Goal: Ask a question

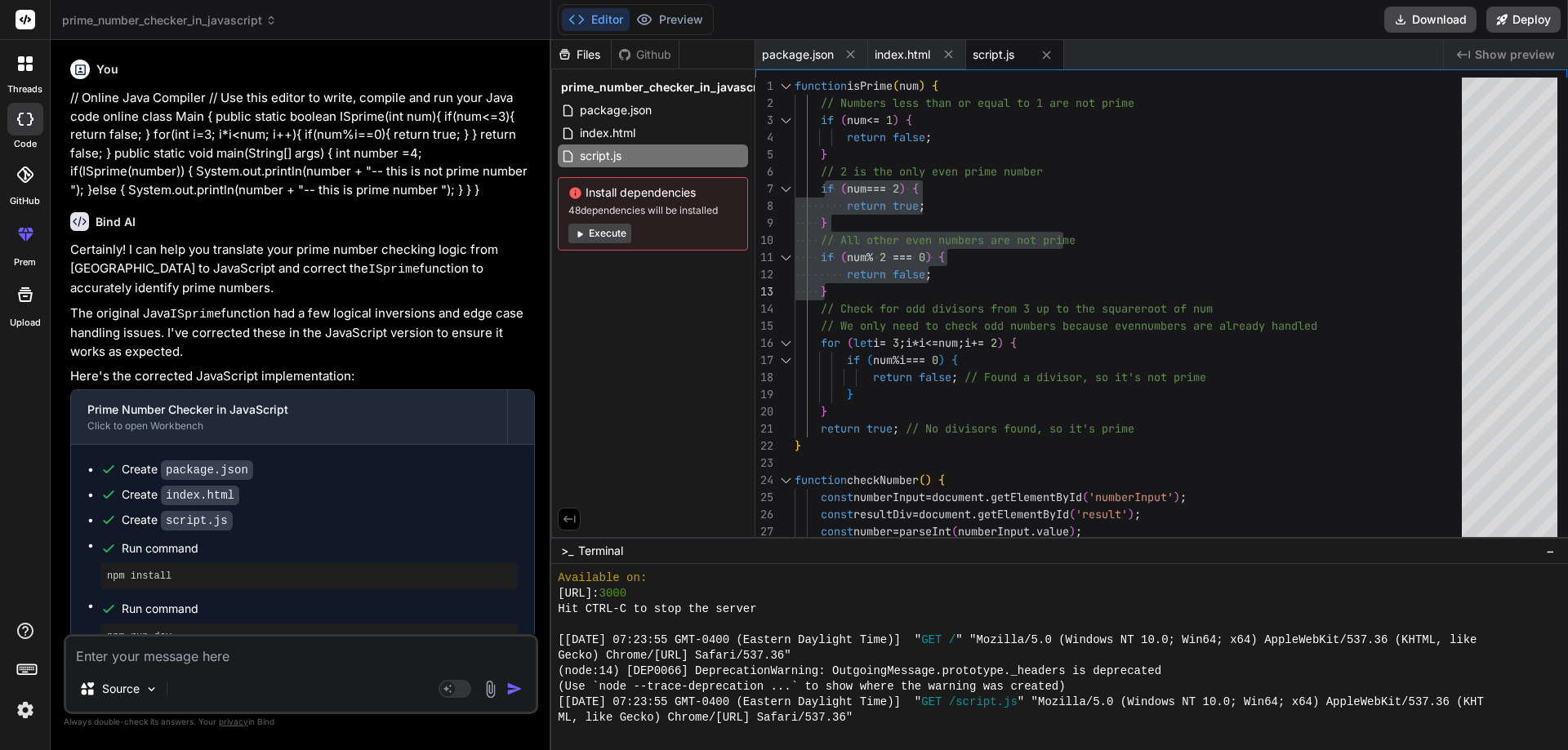
scroll to position [683, 0]
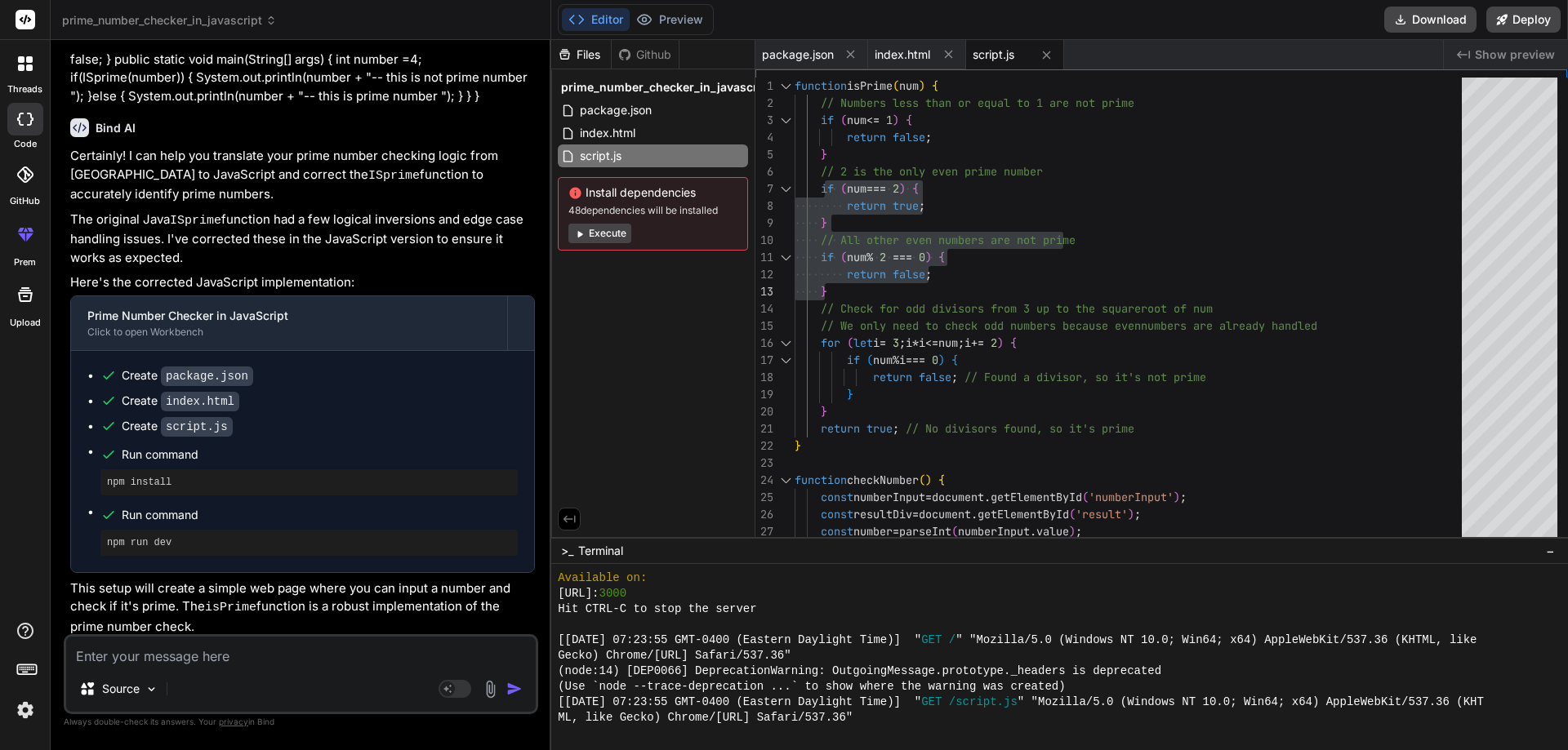
type textarea "t"
type textarea "x"
type textarea "te"
type textarea "x"
type textarea "tel"
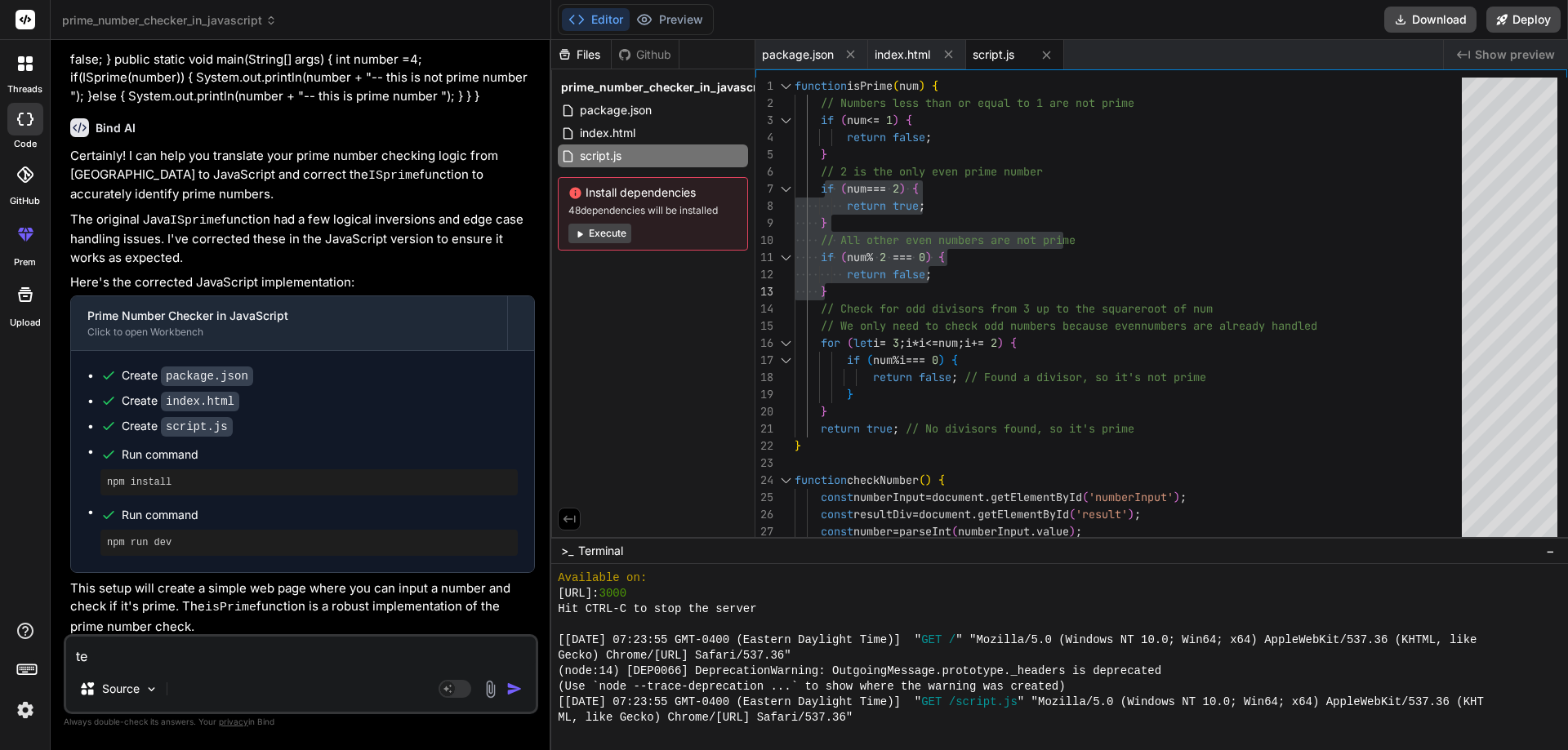
type textarea "x"
type textarea "tell"
type textarea "x"
type textarea "tell"
type textarea "x"
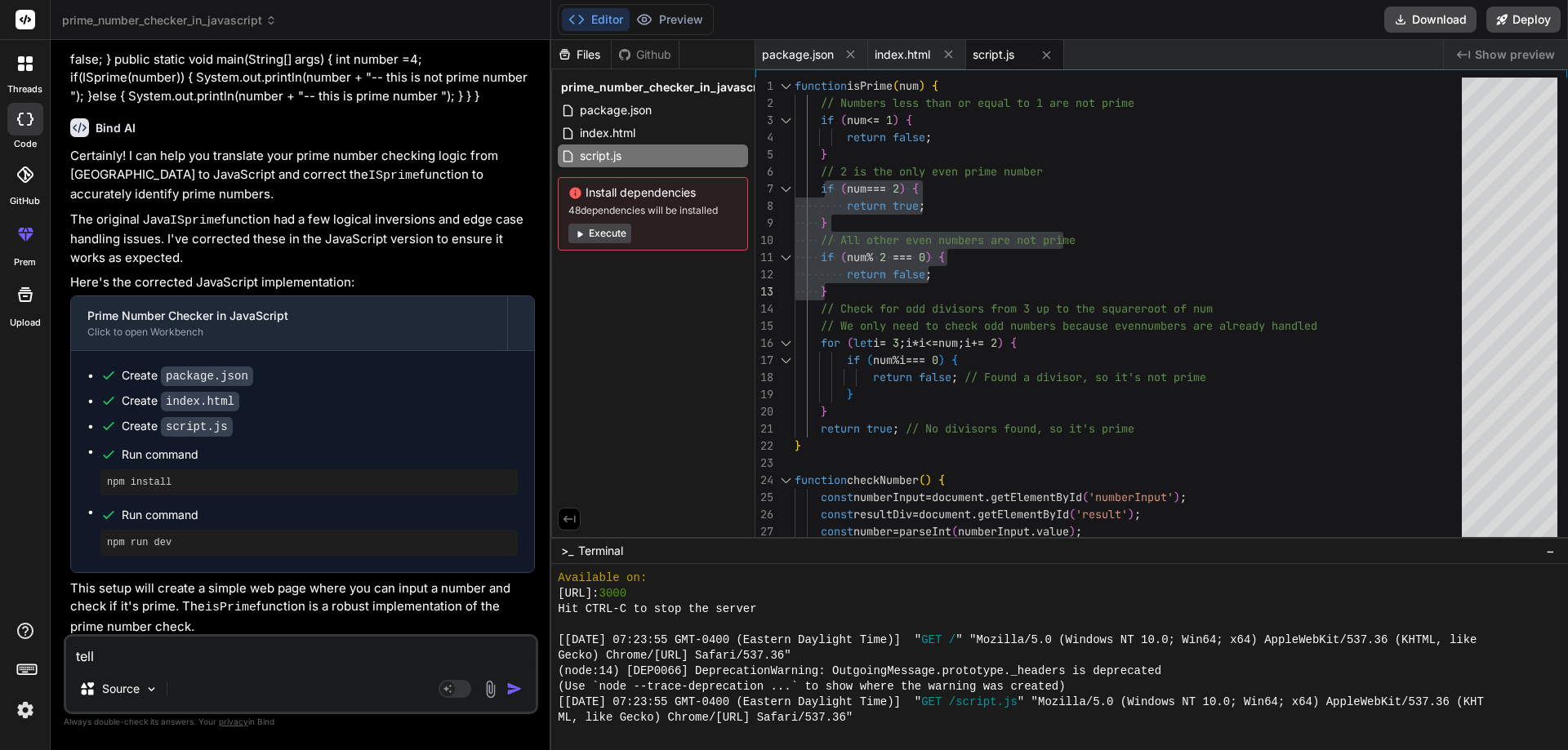
type textarea "tell m"
type textarea "x"
type textarea "tell me"
type textarea "x"
type textarea "tell me"
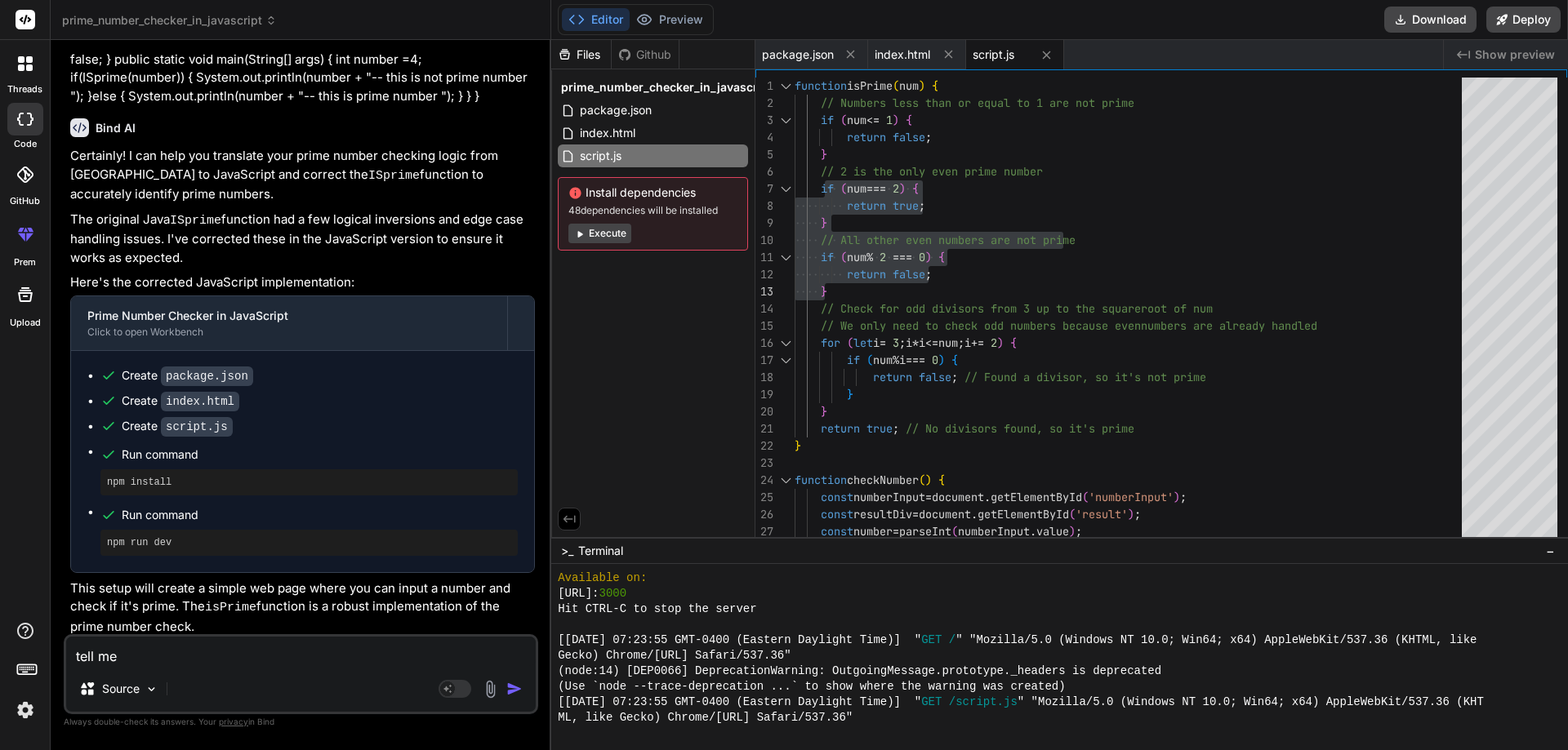
type textarea "x"
type textarea "tell me w"
type textarea "x"
type textarea "tell me wh"
type textarea "x"
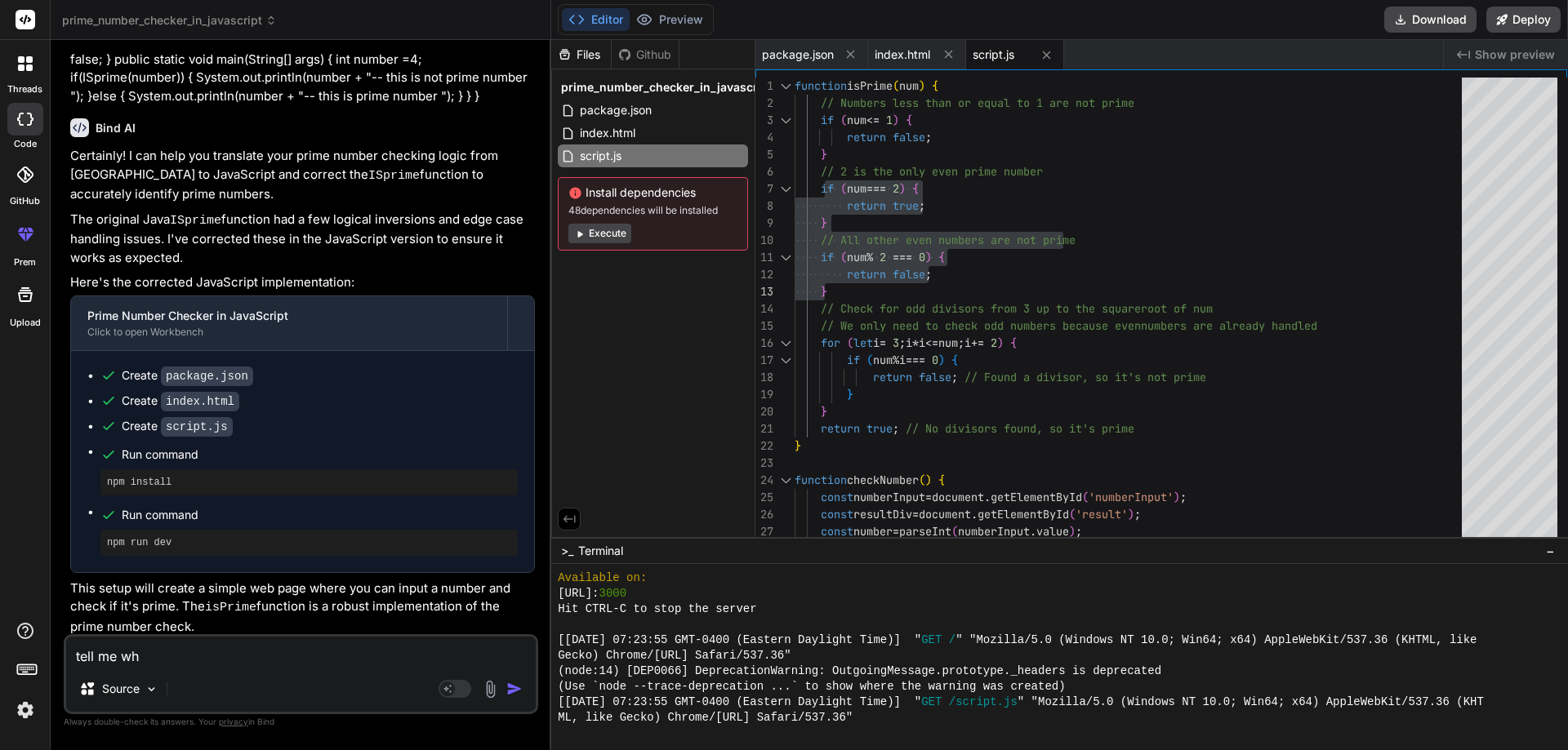
type textarea "tell me whr"
type textarea "x"
type textarea "tell me whre"
type textarea "x"
type textarea "tell me whre"
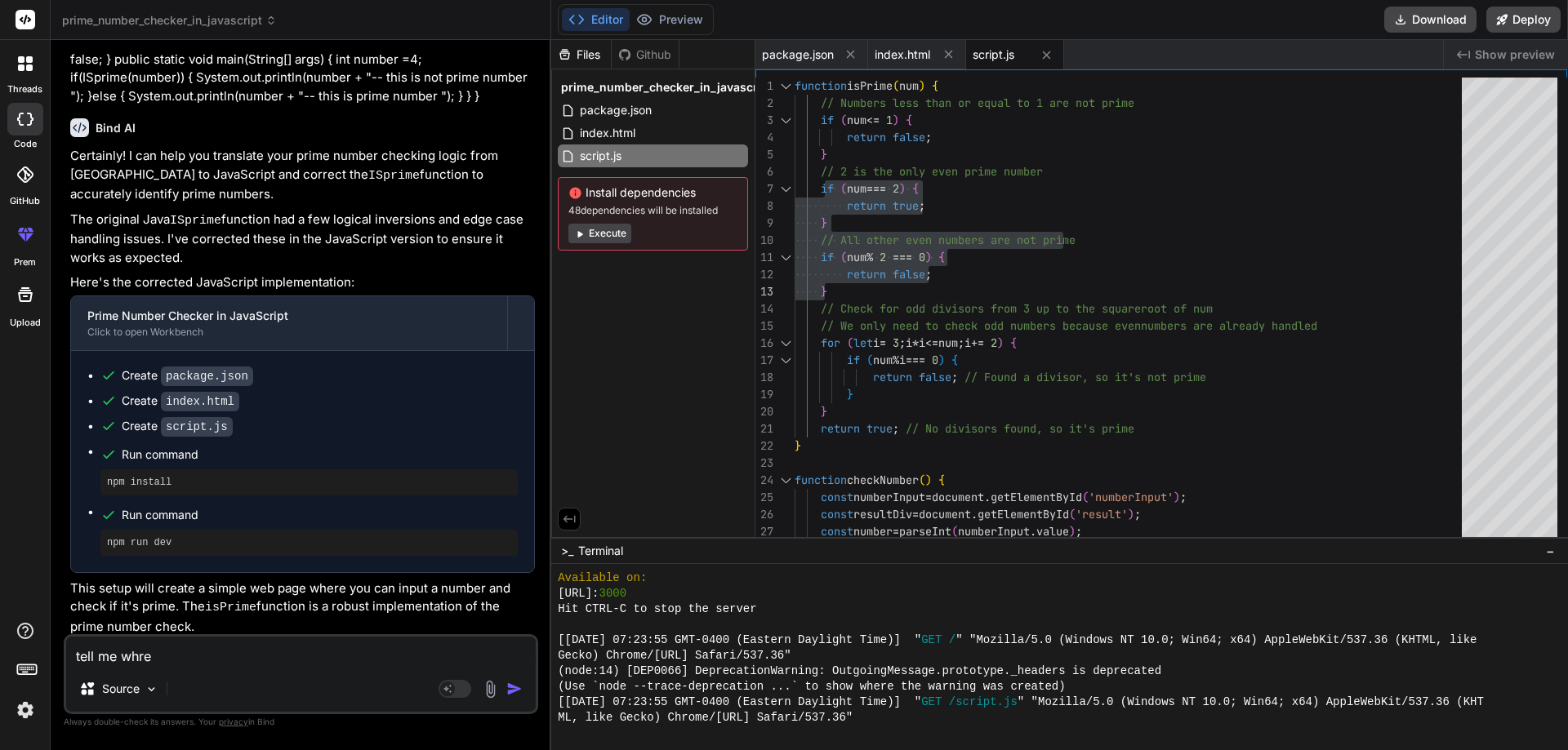
type textarea "x"
type textarea "tell me whre"
type textarea "x"
type textarea "tell me whr"
type textarea "x"
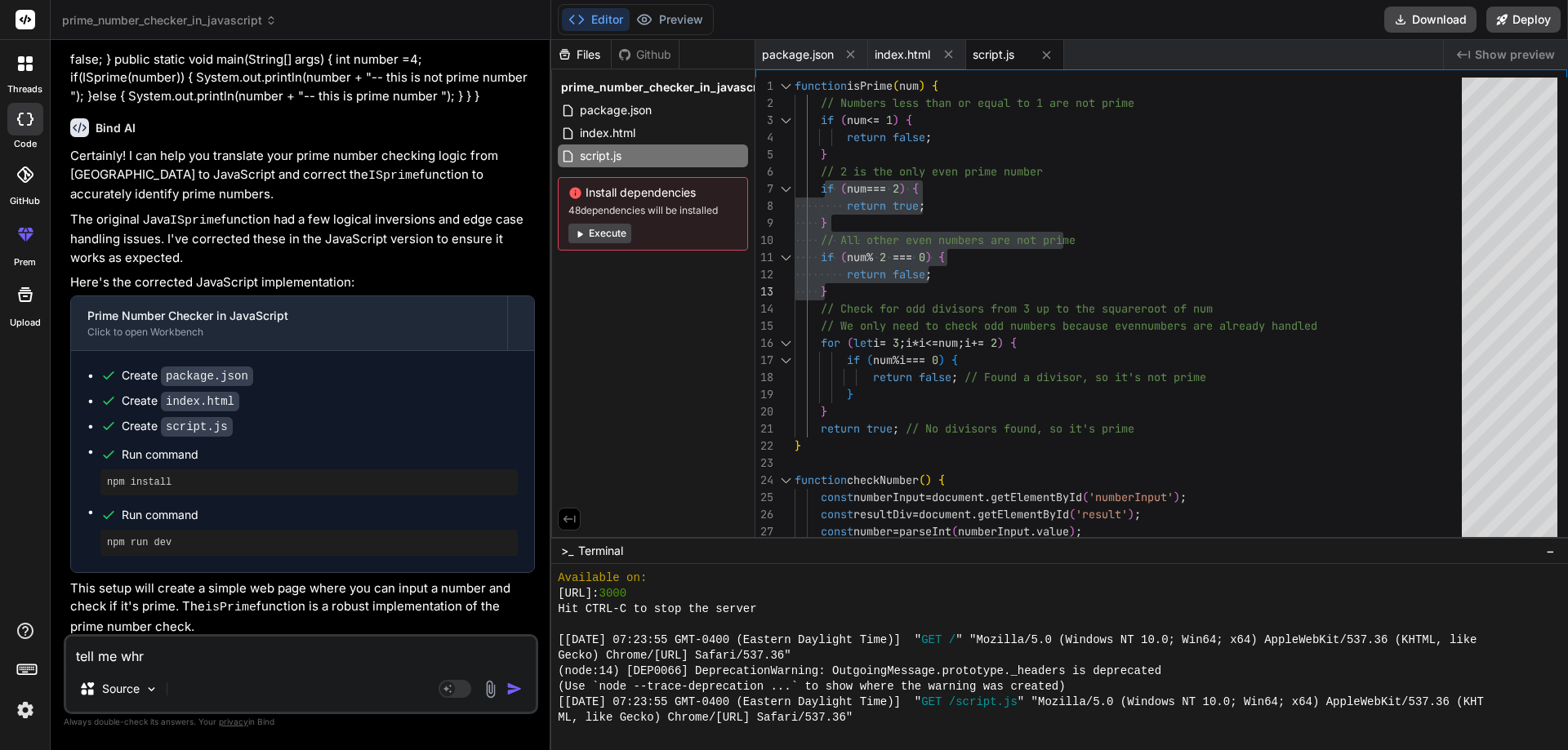
type textarea "tell me wh"
type textarea "x"
type textarea "tell me whe"
type textarea "x"
type textarea "tell me wher"
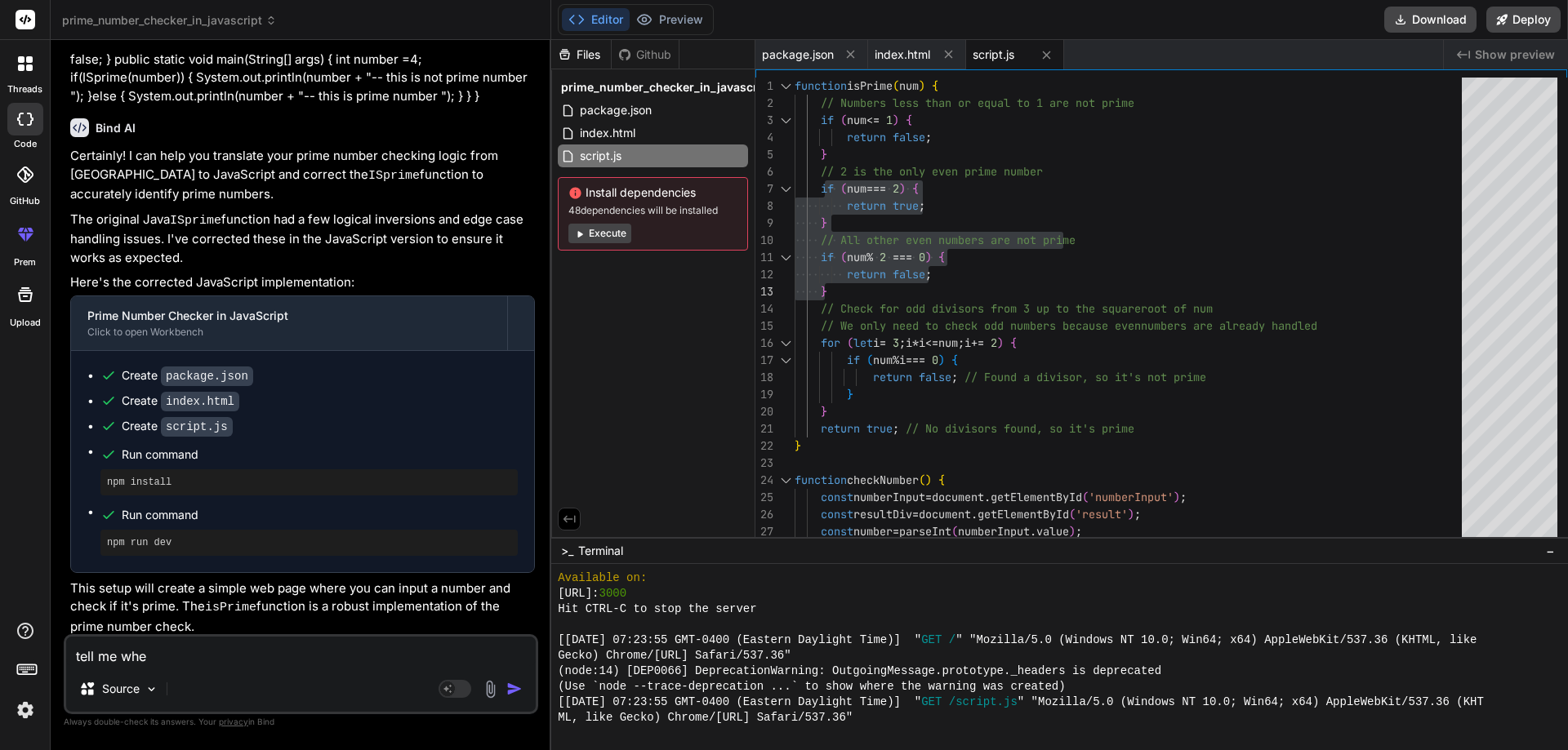
type textarea "x"
type textarea "tell me where"
type textarea "x"
type textarea "tell me where"
type textarea "x"
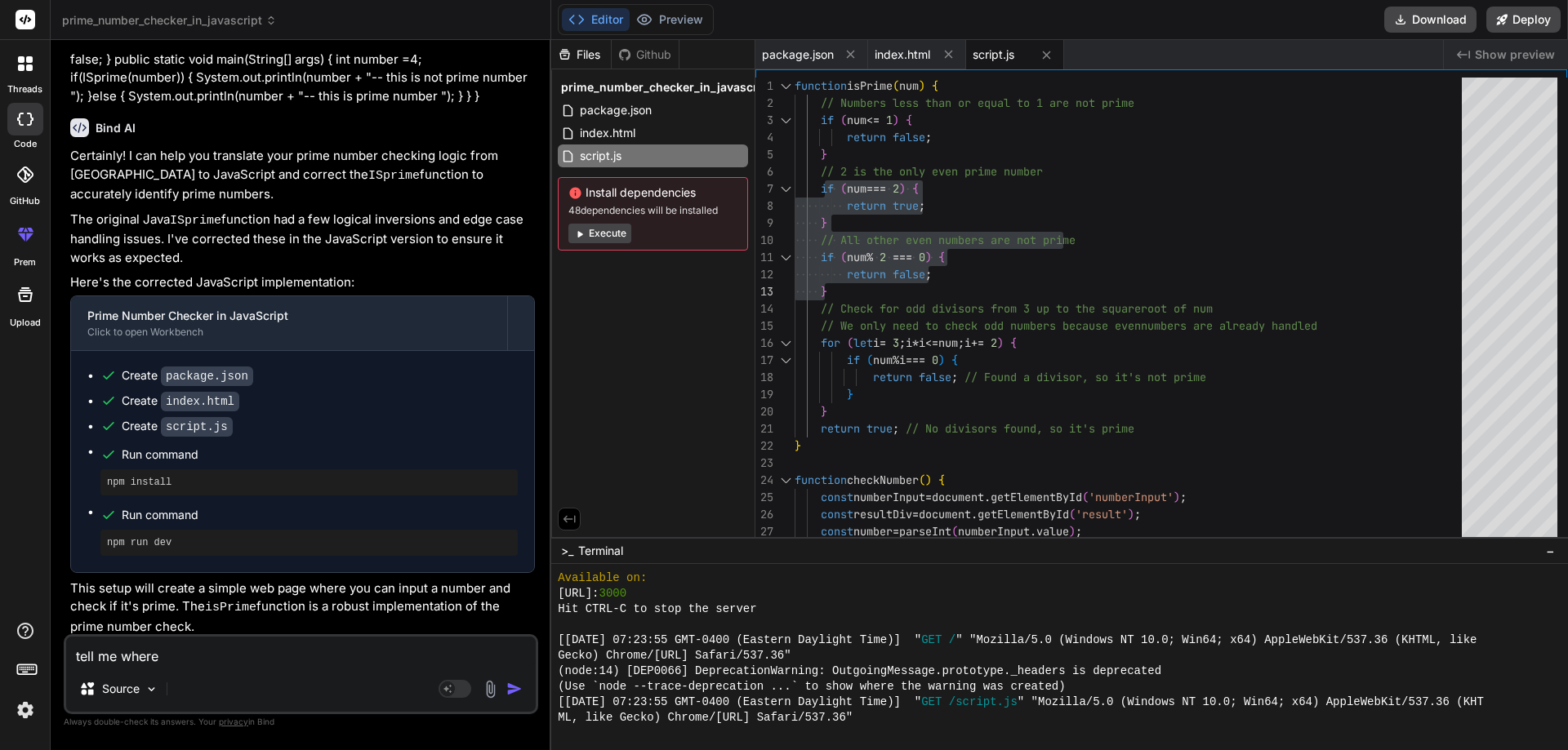
type textarea "tell me where w"
type textarea "x"
type textarea "tell me where we"
type textarea "x"
type textarea "tell me where we"
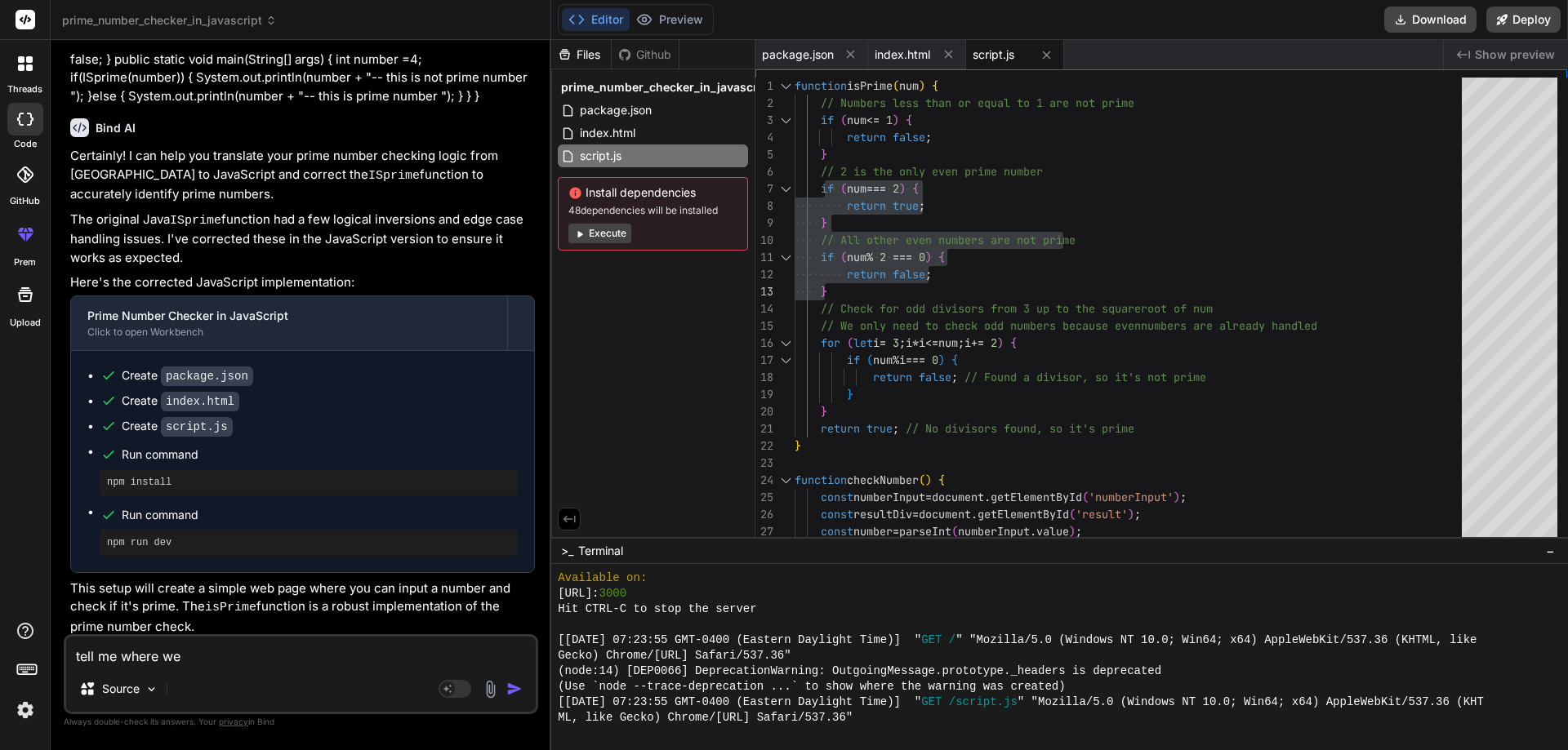
type textarea "x"
type textarea "tell me where we c"
type textarea "x"
type textarea "tell me where we ca"
type textarea "x"
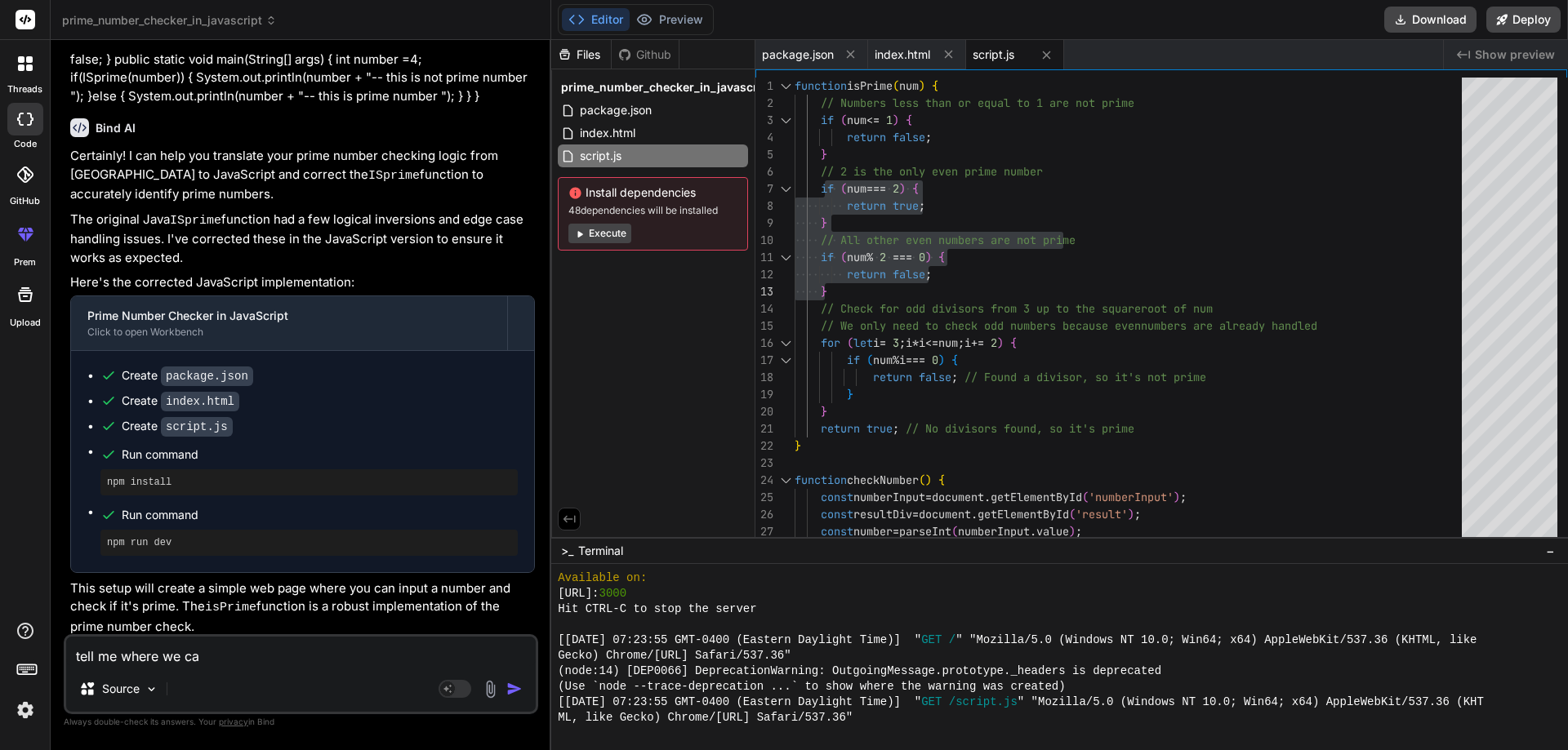
type textarea "tell me where we can"
type textarea "x"
type textarea "tell me where we can"
type textarea "x"
type textarea "tell me where we can c"
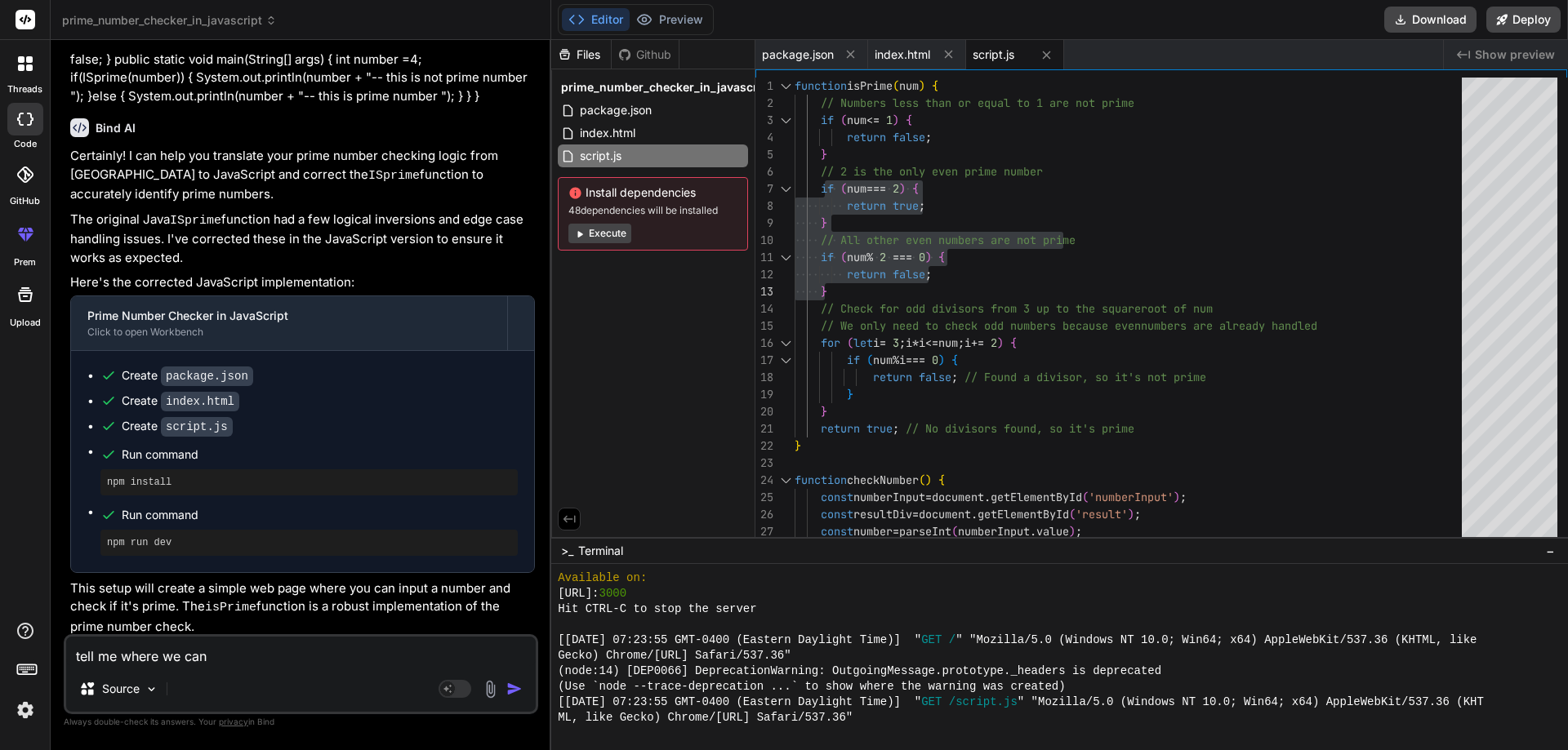
type textarea "x"
type textarea "tell me where we can cr"
type textarea "x"
type textarea "tell me where we can cre"
type textarea "x"
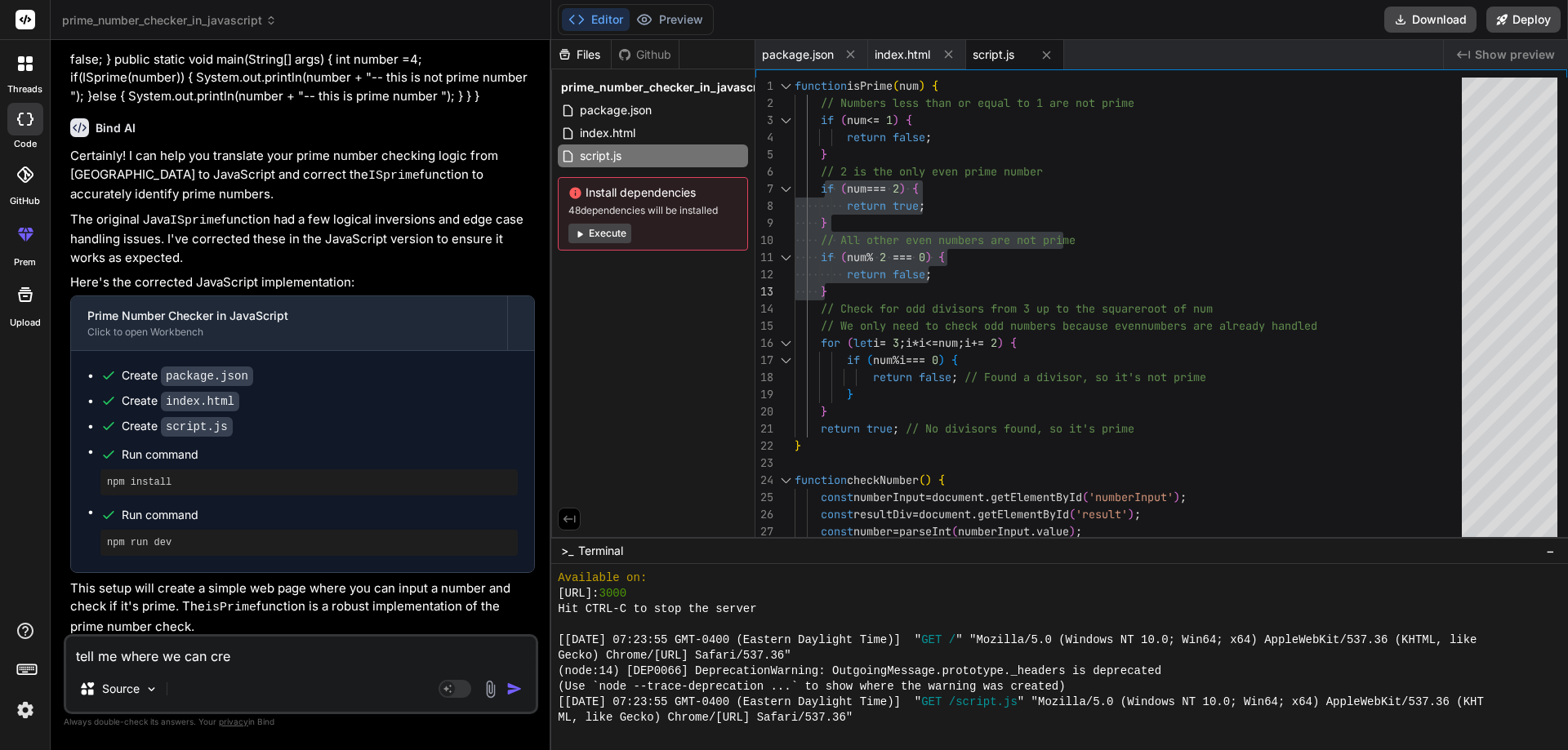
type textarea "tell me where we can crea"
type textarea "x"
type textarea "tell me where we can creat"
type textarea "x"
type textarea "tell me where we can creaty"
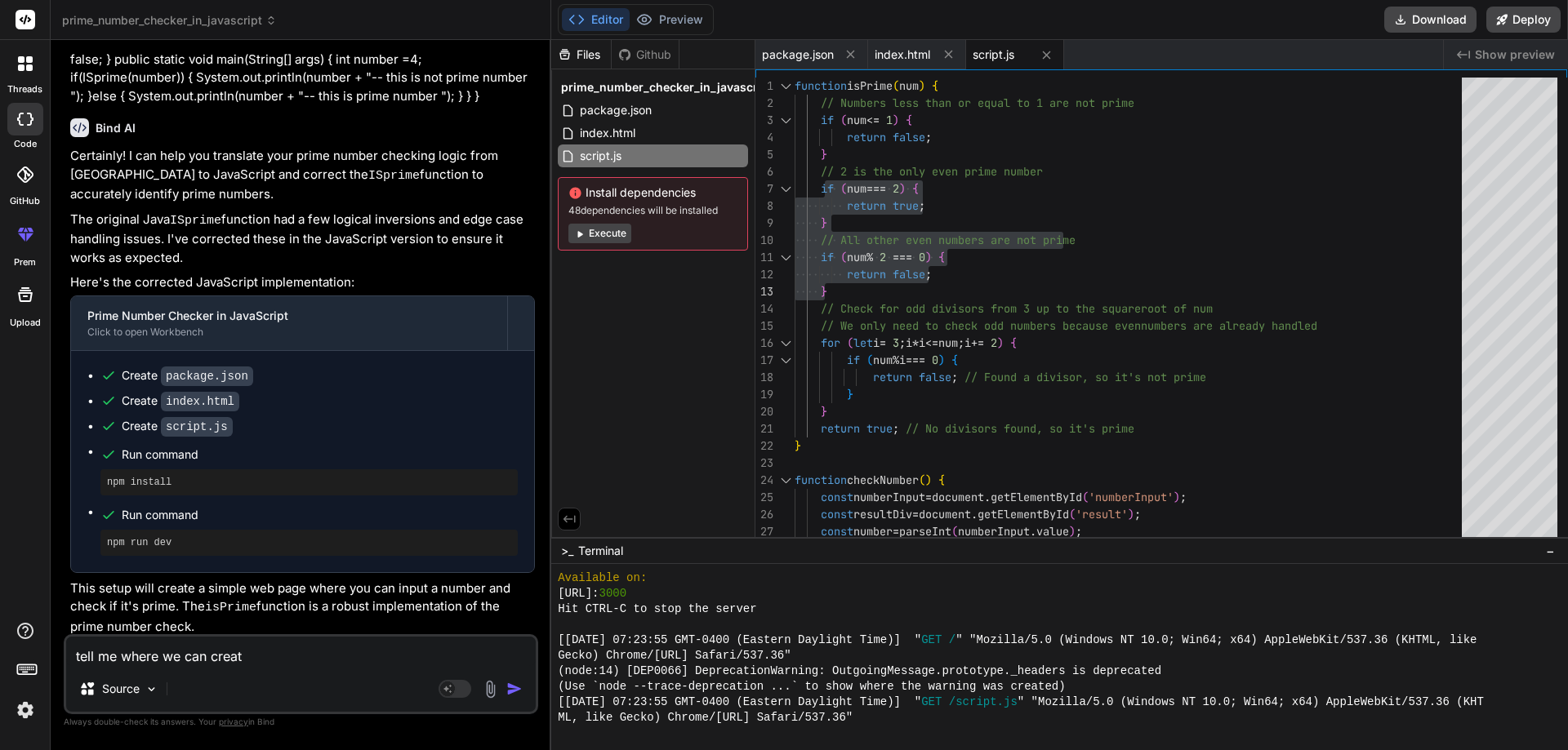
type textarea "x"
type textarea "tell me where we can creatye"
type textarea "x"
type textarea "tell me where we can creatye"
type textarea "x"
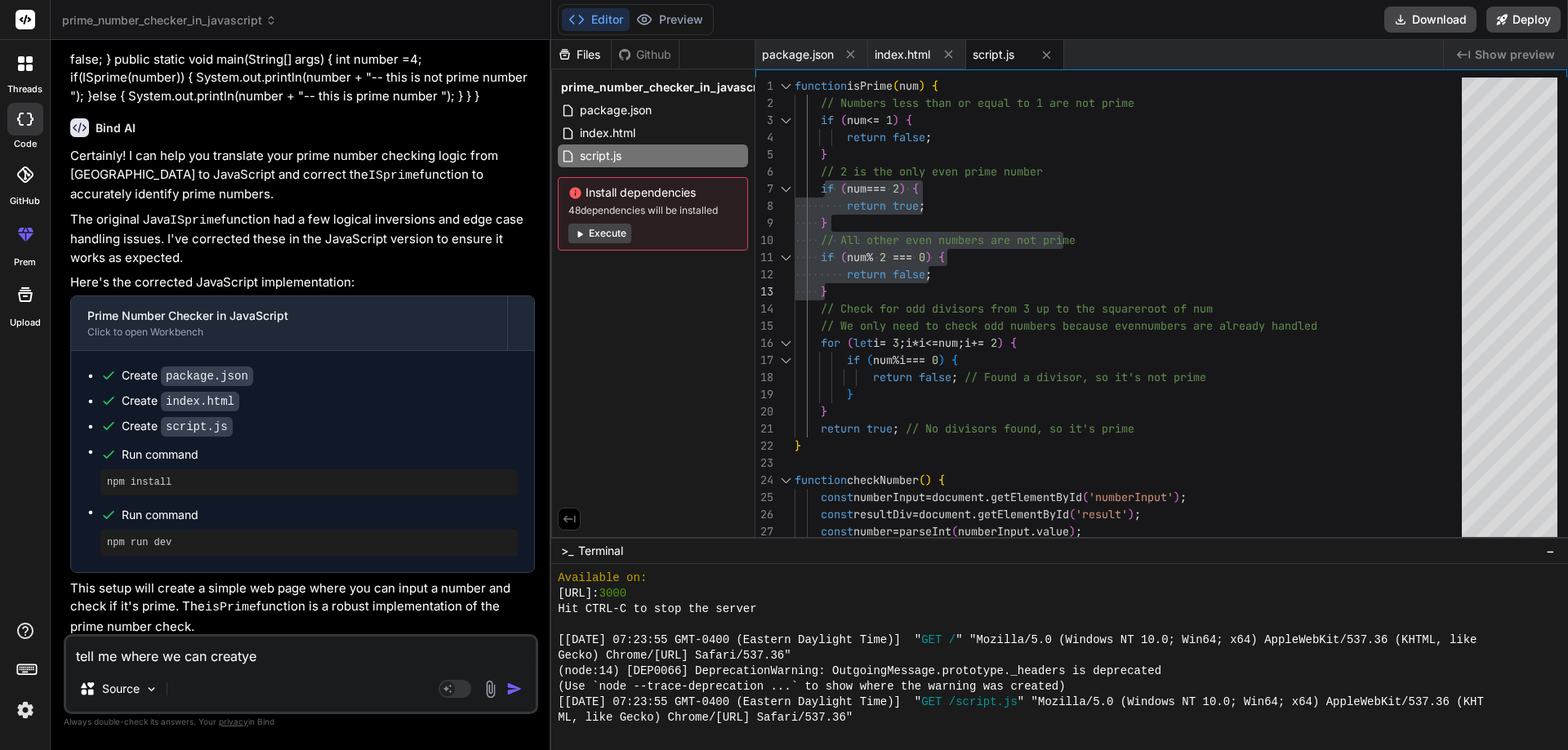
type textarea "tell me where we can creatye"
type textarea "x"
type textarea "tell me where we can creaty"
type textarea "x"
type textarea "tell me where we can creat"
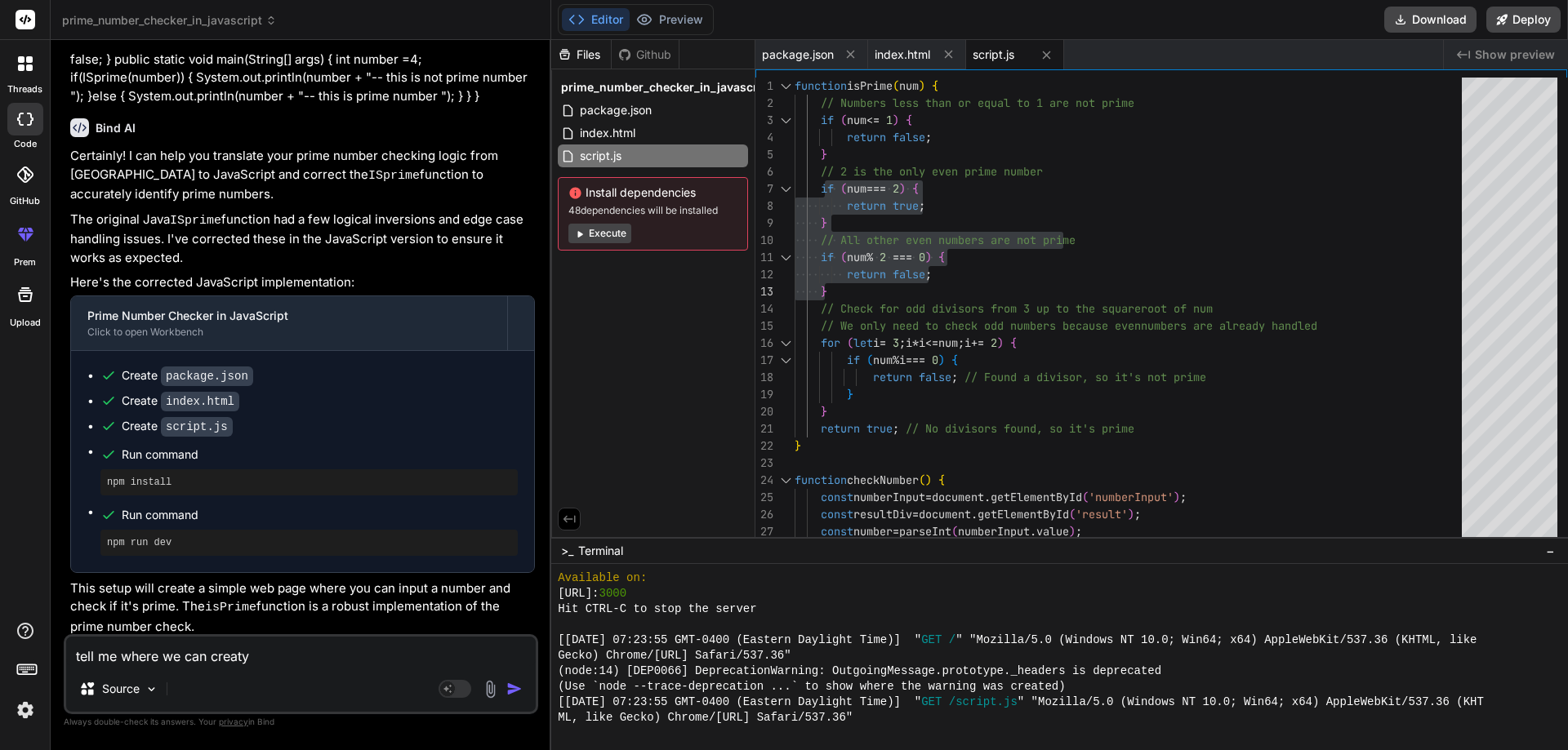
type textarea "x"
type textarea "tell me where we can create"
type textarea "x"
type textarea "tell me where we can create"
type textarea "x"
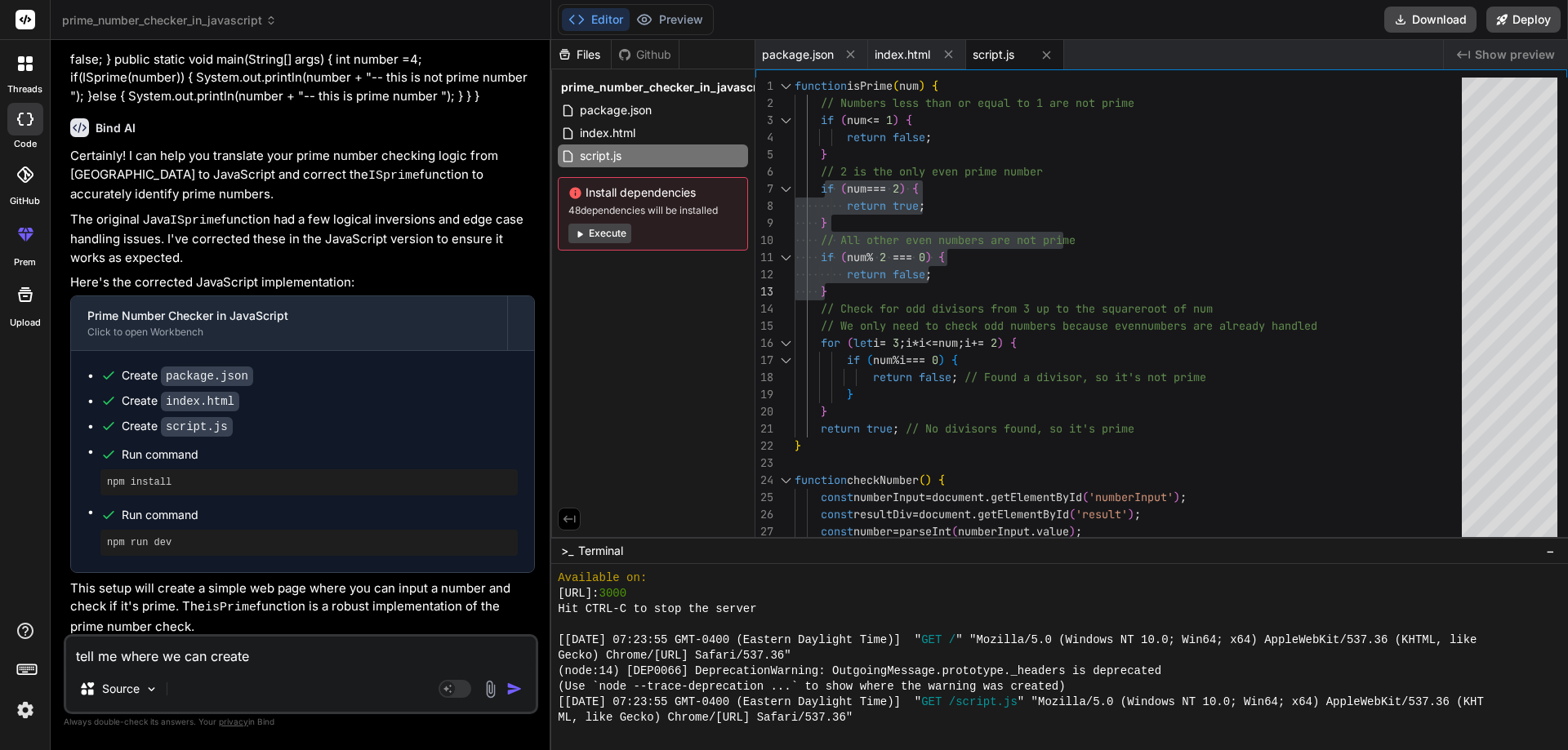
type textarea "tell me where we can create t"
type textarea "x"
type textarea "tell me where we can create te"
type textarea "x"
type textarea "tell me where we can create te"
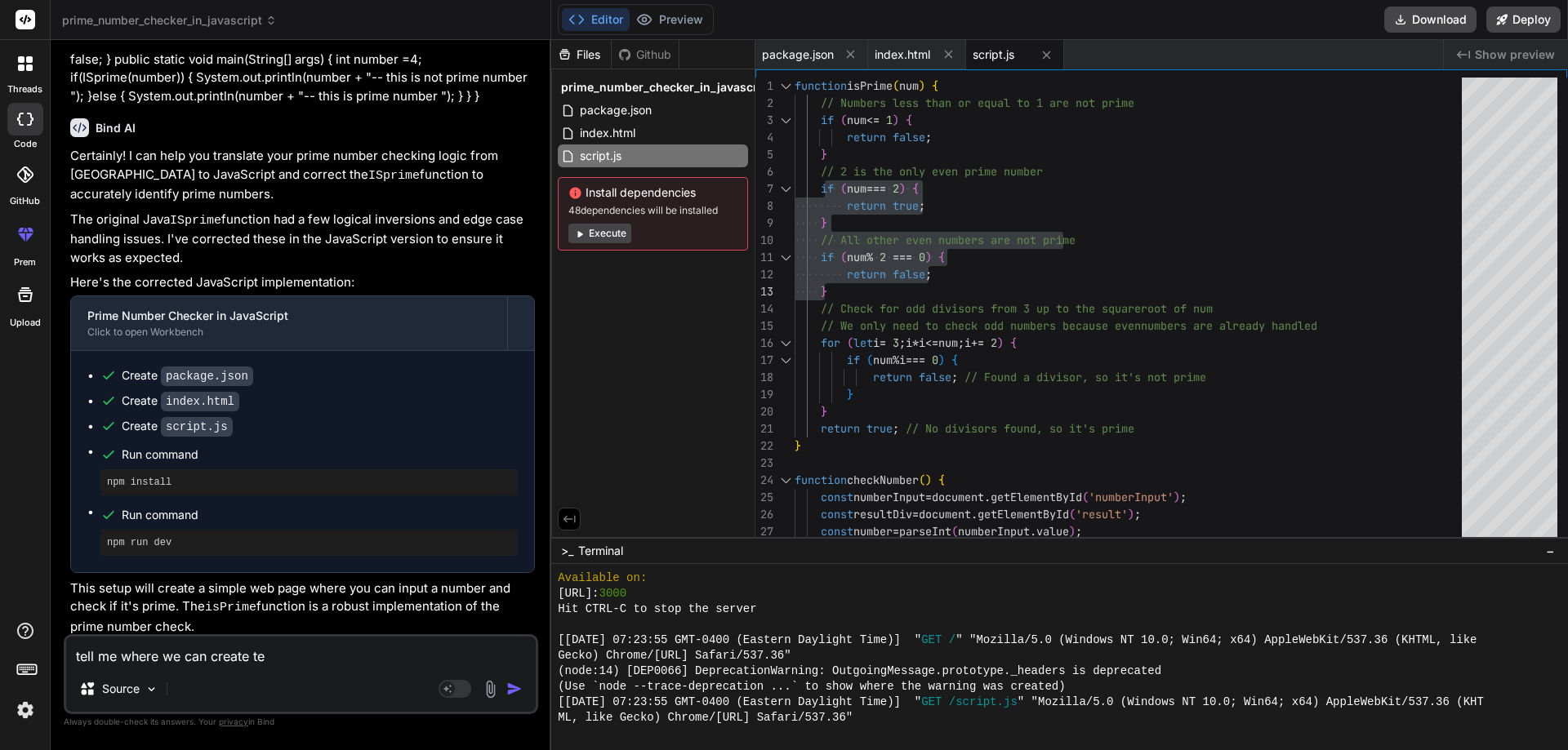
type textarea "x"
type textarea "tell me where we can create te"
type textarea "x"
type textarea "tell me where we can create t"
type textarea "x"
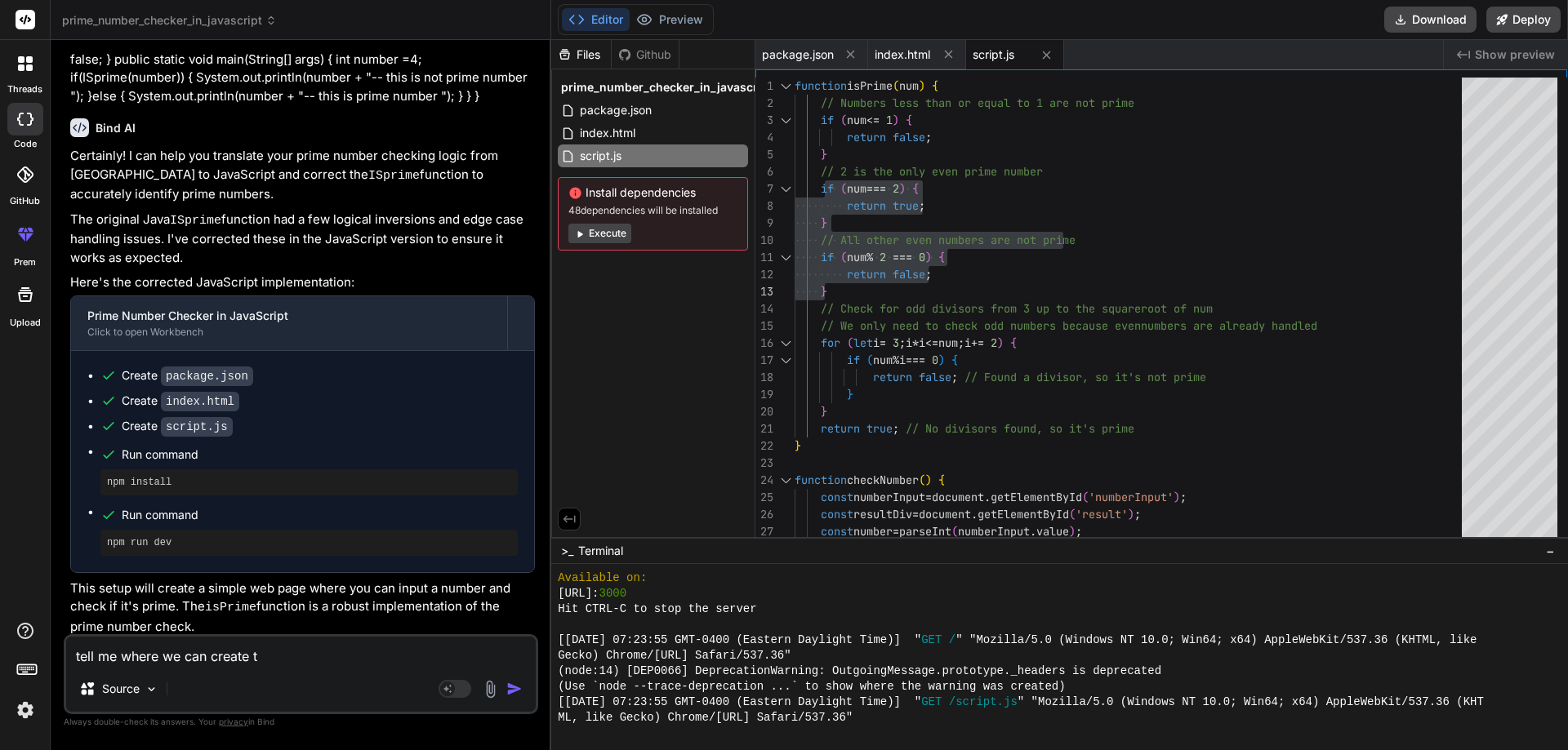
type textarea "tell me where we can create th"
type textarea "x"
type textarea "tell me where we can create the"
type textarea "x"
type textarea "tell me where we can create the"
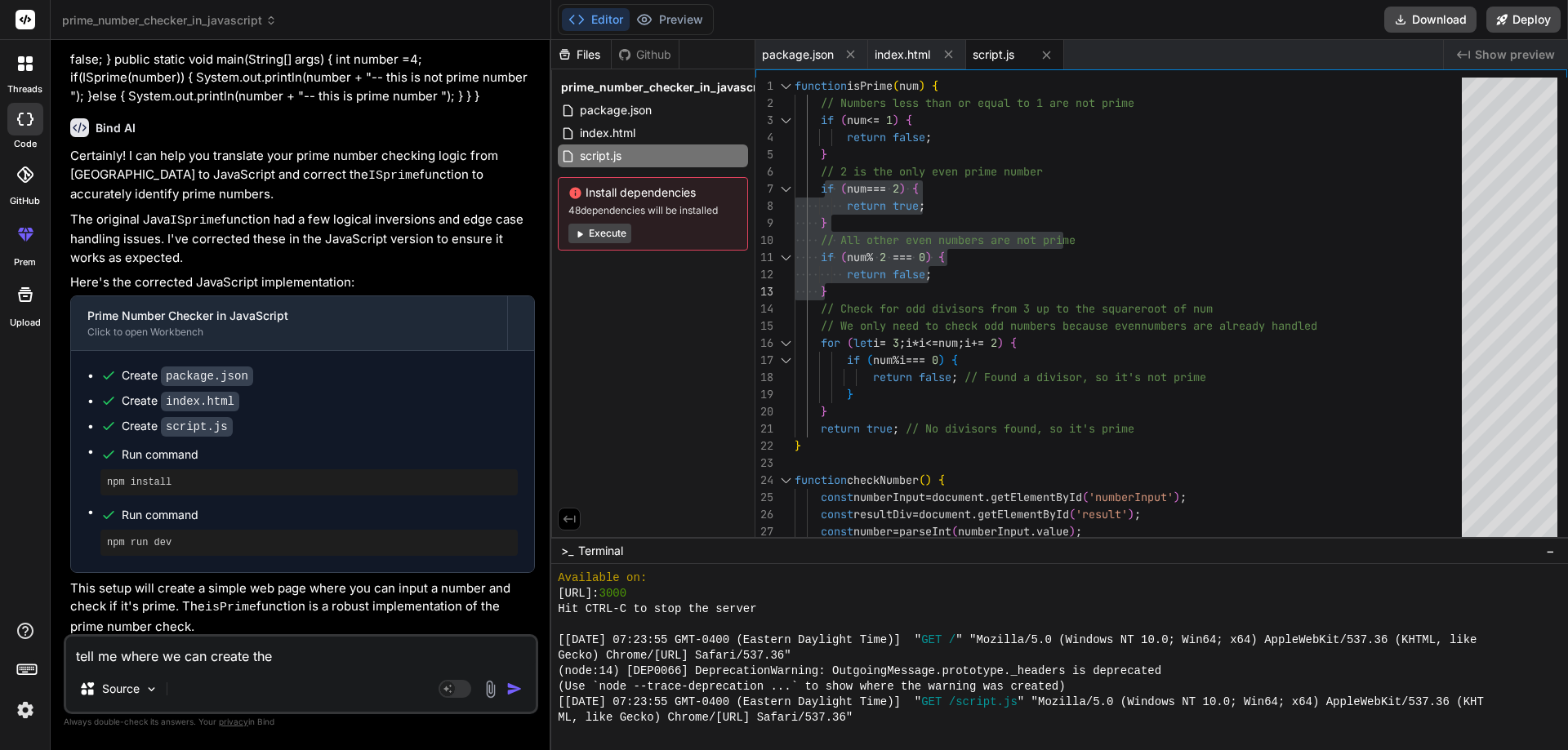
type textarea "x"
type textarea "tell me where we can create the 1"
type textarea "x"
type textarea "tell me where we can create the 10"
type textarea "x"
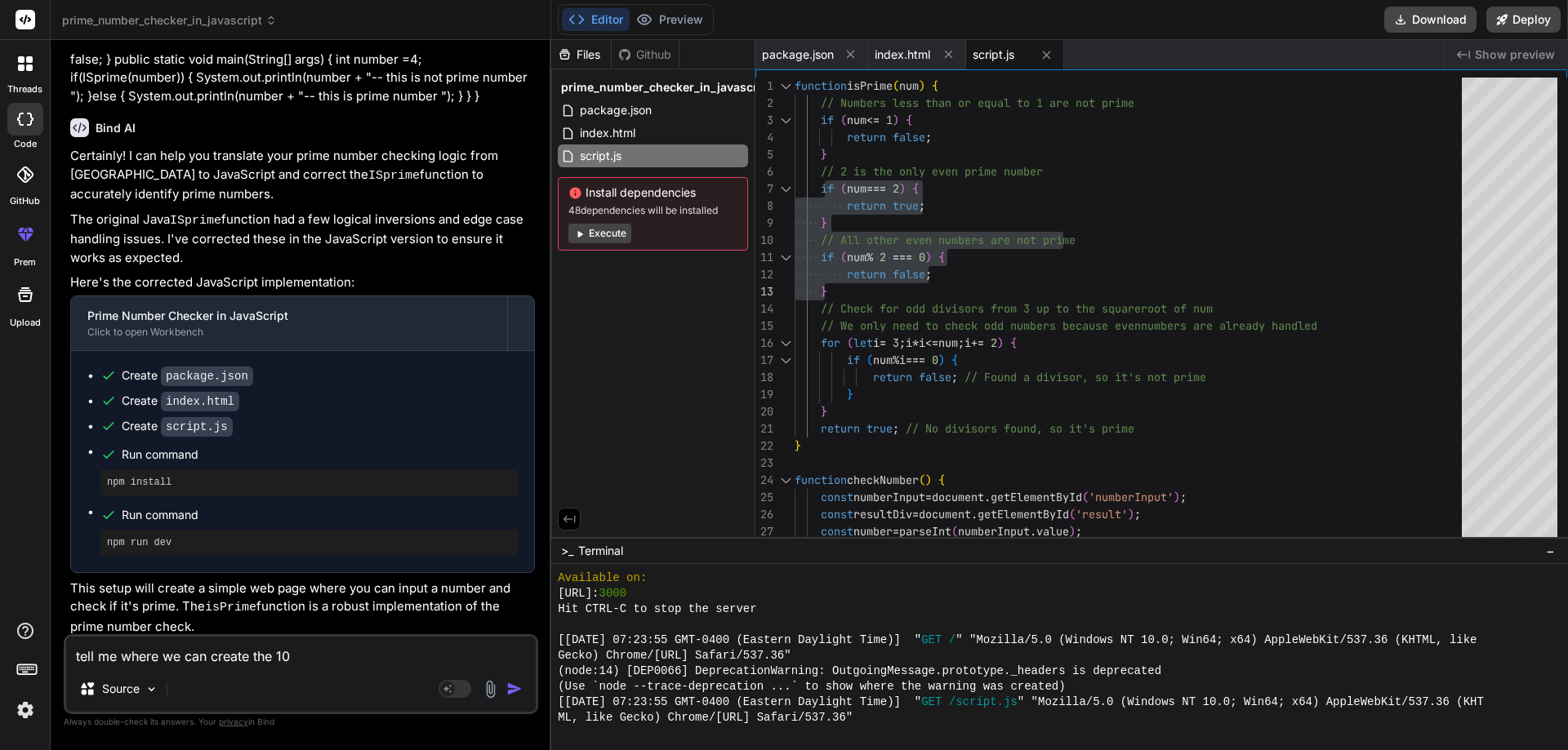
type textarea "tell me where we can create the 100"
type textarea "x"
type textarea "tell me where we can create the 100%"
type textarea "x"
type textarea "tell me where we can create the 100%"
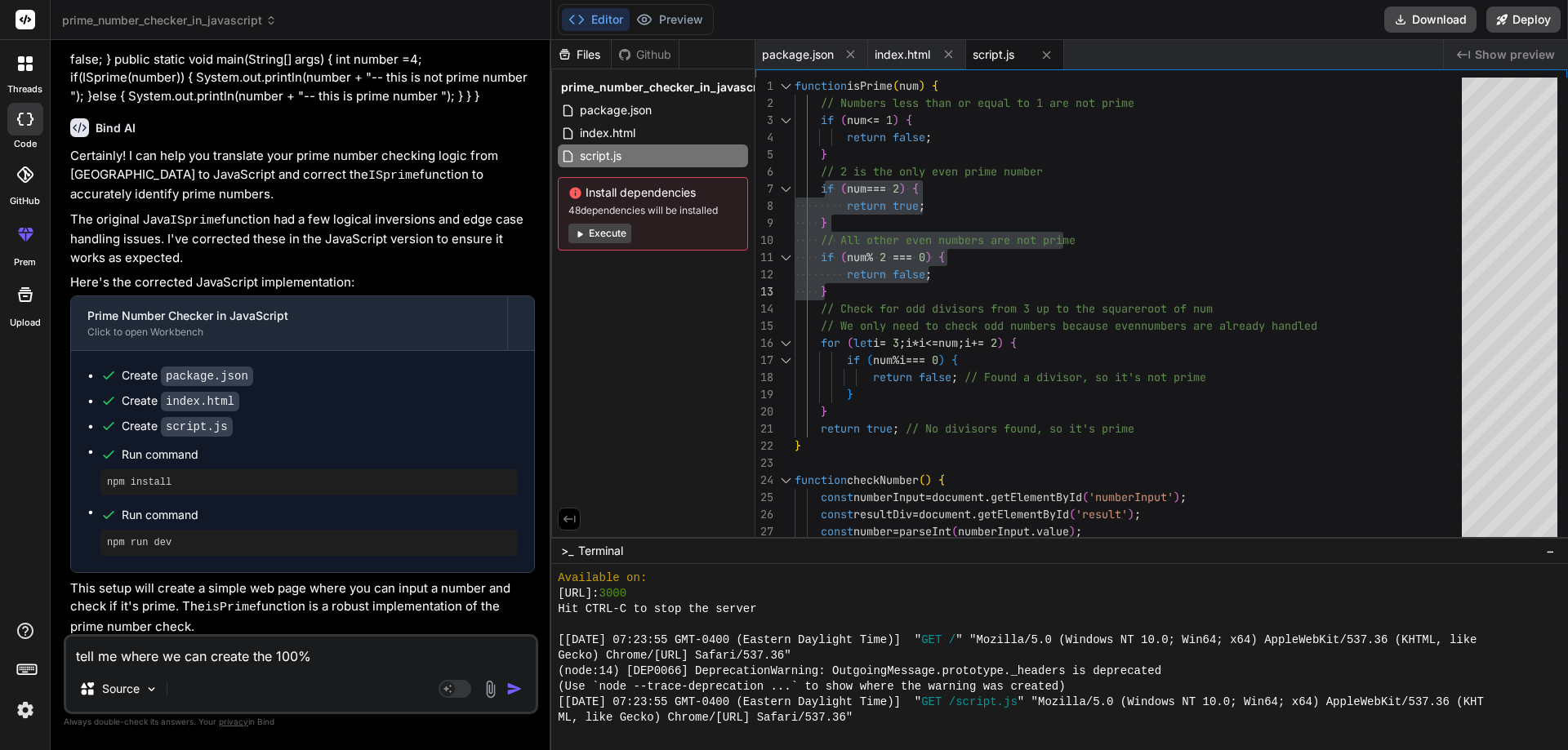
type textarea "x"
type textarea "tell me where we can create the 100% a"
type textarea "x"
type textarea "tell me where we can create the 100% at"
type textarea "x"
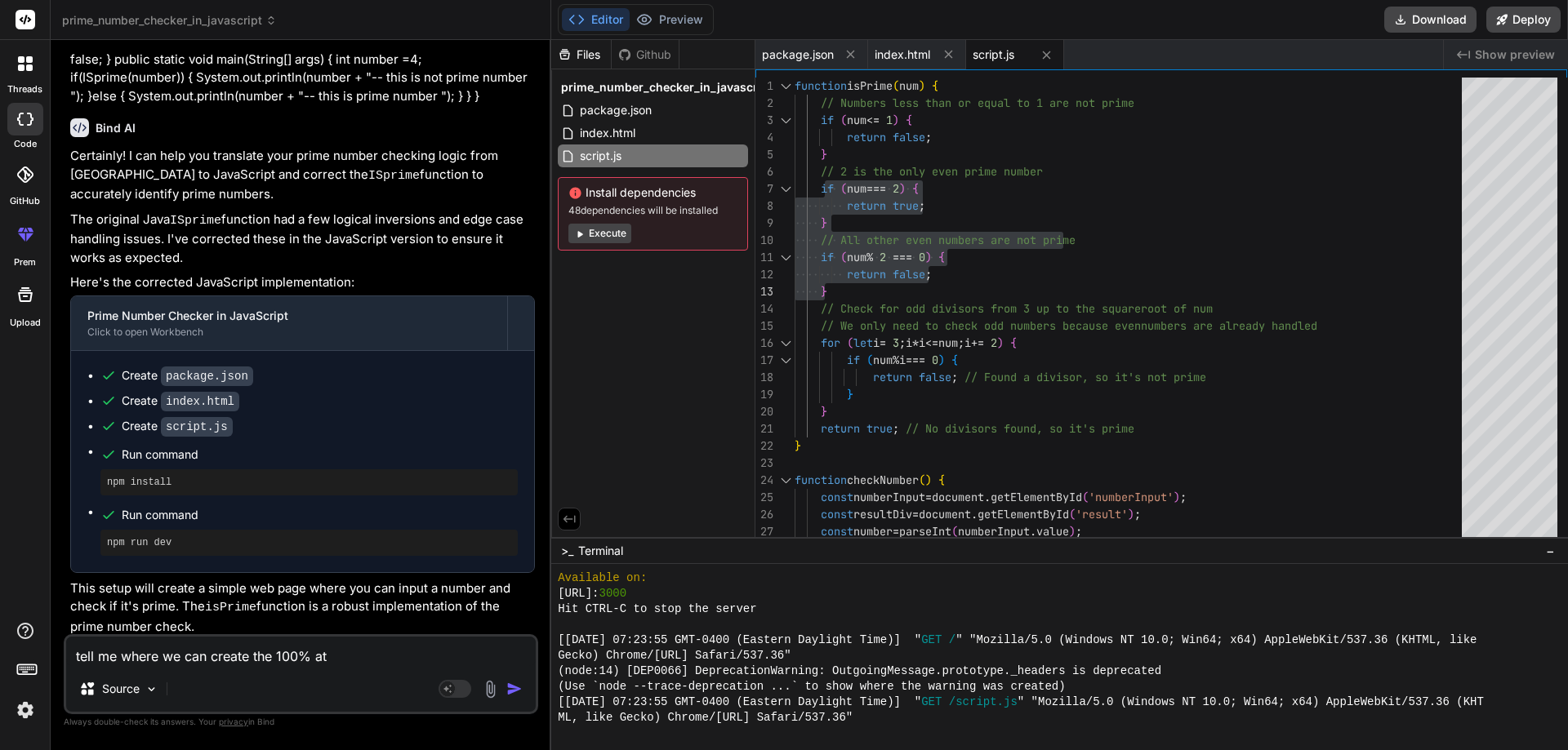
type textarea "tell me where we can create the 100% ats"
type textarea "x"
type textarea "tell me where we can create the 100% ats"
type textarea "x"
type textarea "tell me where we can create the 100% ats f"
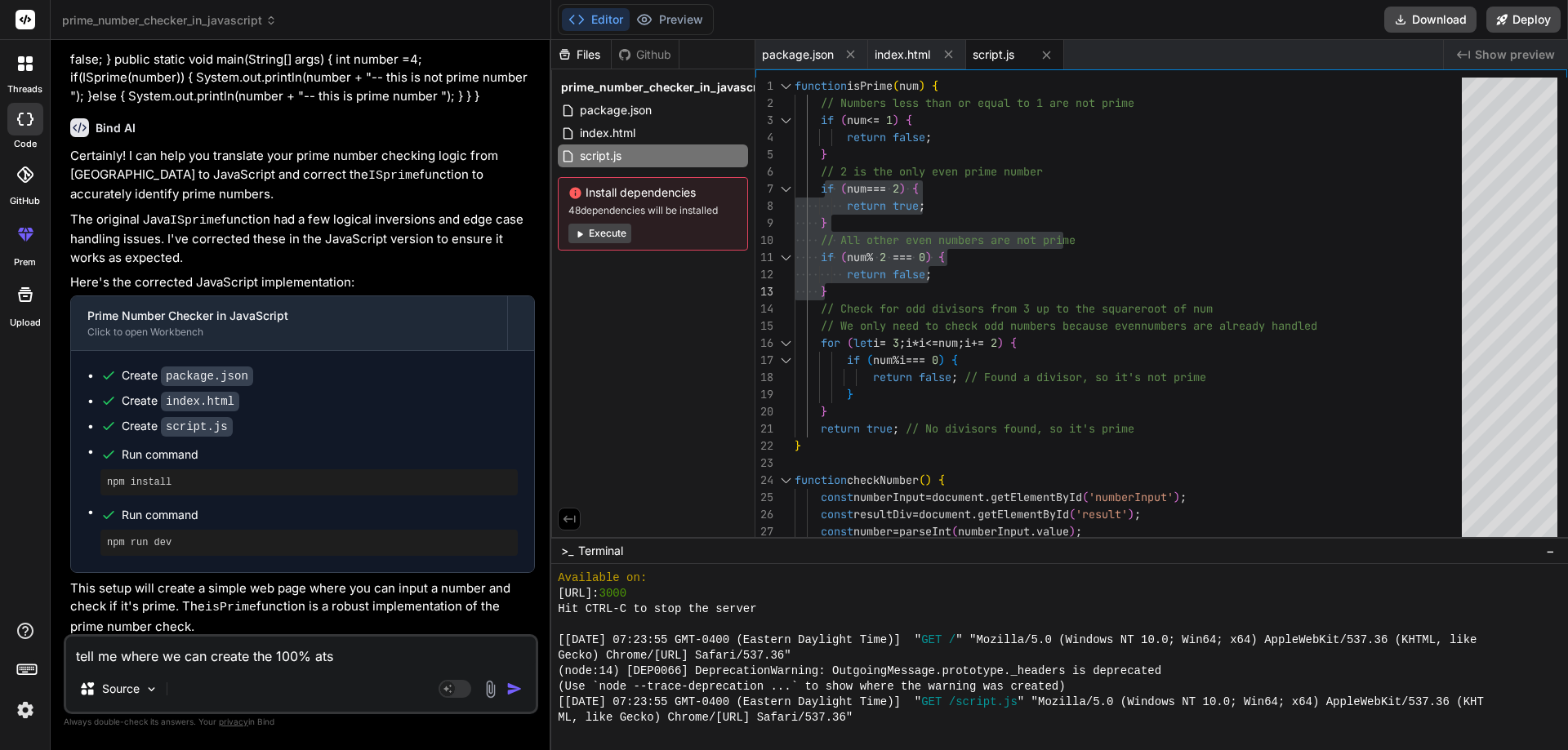
type textarea "x"
type textarea "tell me where we can create the 100% ats fr"
type textarea "x"
type textarea "tell me where we can create the 100% ats fri"
type textarea "x"
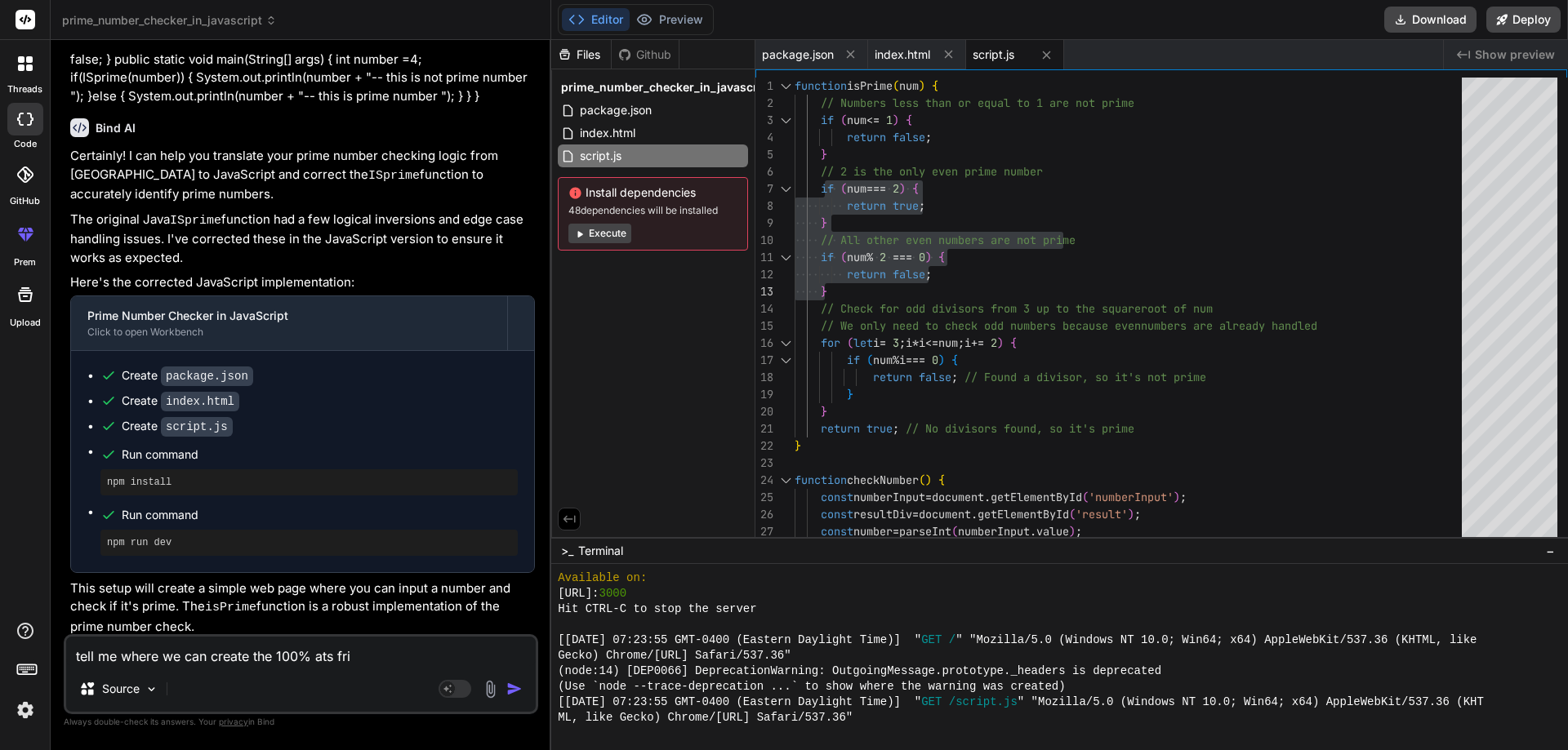
type textarea "tell me where we can create the 100% ats frie"
type textarea "x"
type textarea "tell me where we can create the 100% ats frien"
type textarea "x"
type textarea "tell me where we can create the 100% ats friend"
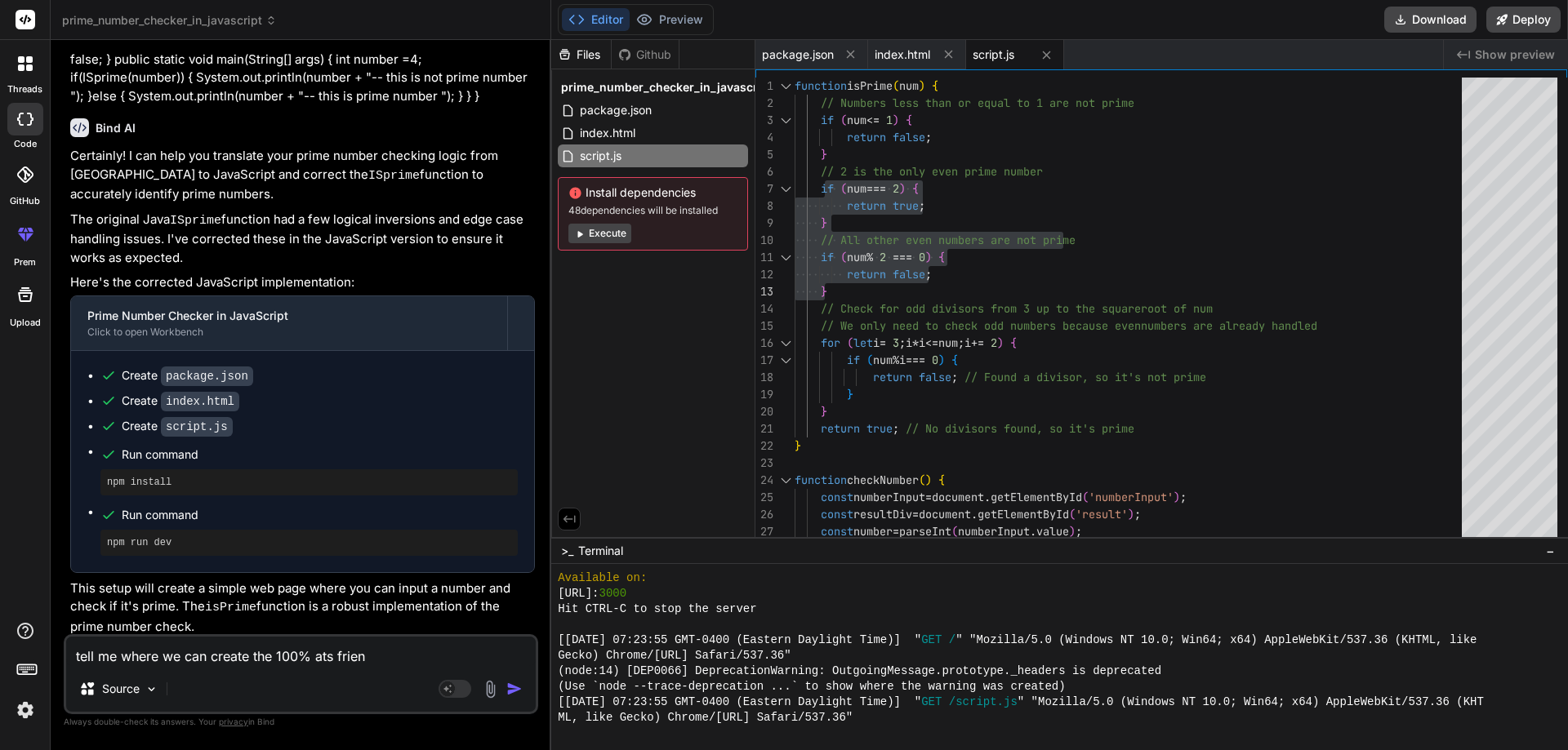
type textarea "x"
type textarea "tell me where we can create the 100% ats friendl"
type textarea "x"
type textarea "tell me where we can create the 100% ats friendlu"
type textarea "x"
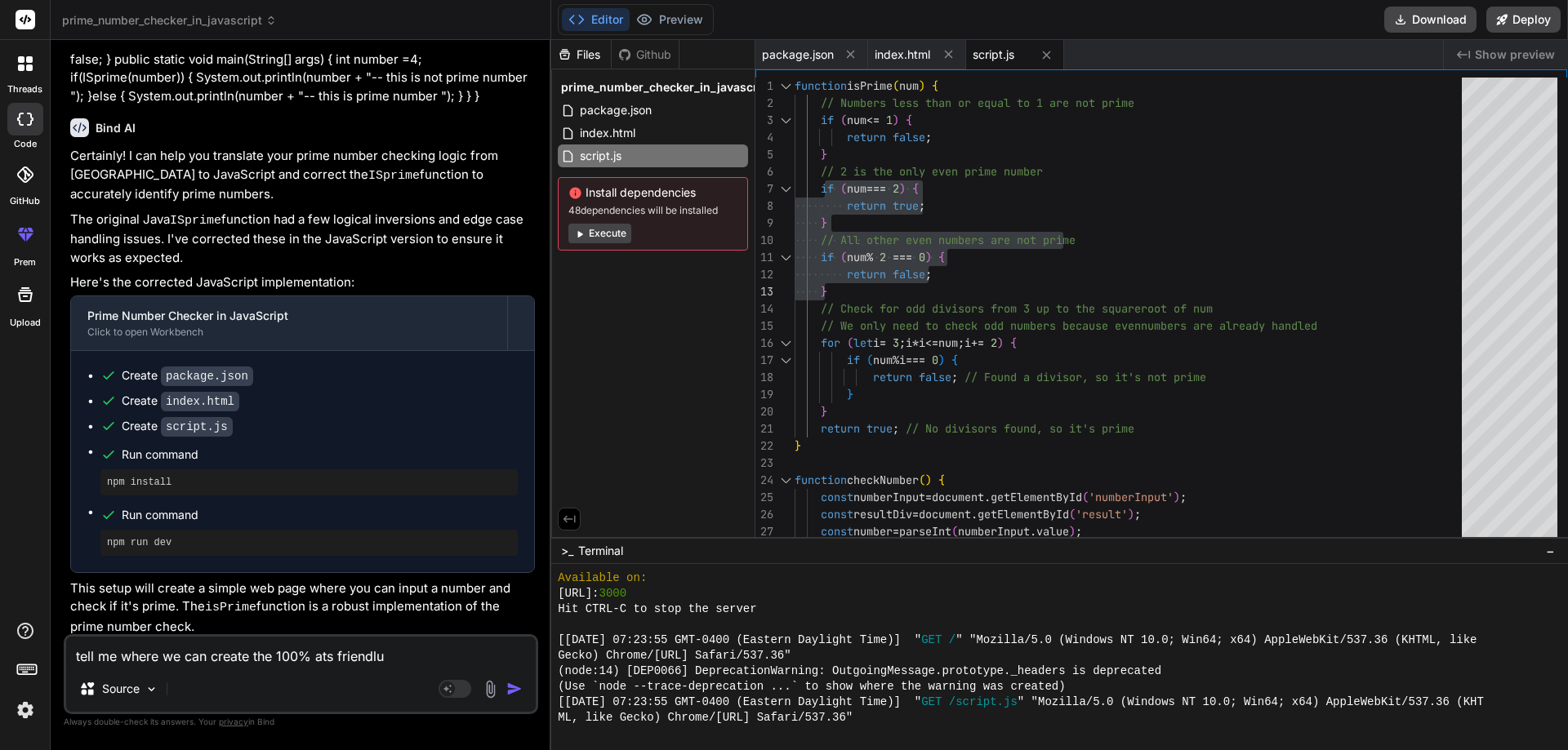
type textarea "tell me where we can create the 100% ats friendlu"
type textarea "x"
type textarea "tell me where we can create the 100% ats friendlu"
type textarea "x"
type textarea "tell me where we can create the 100% ats friendl"
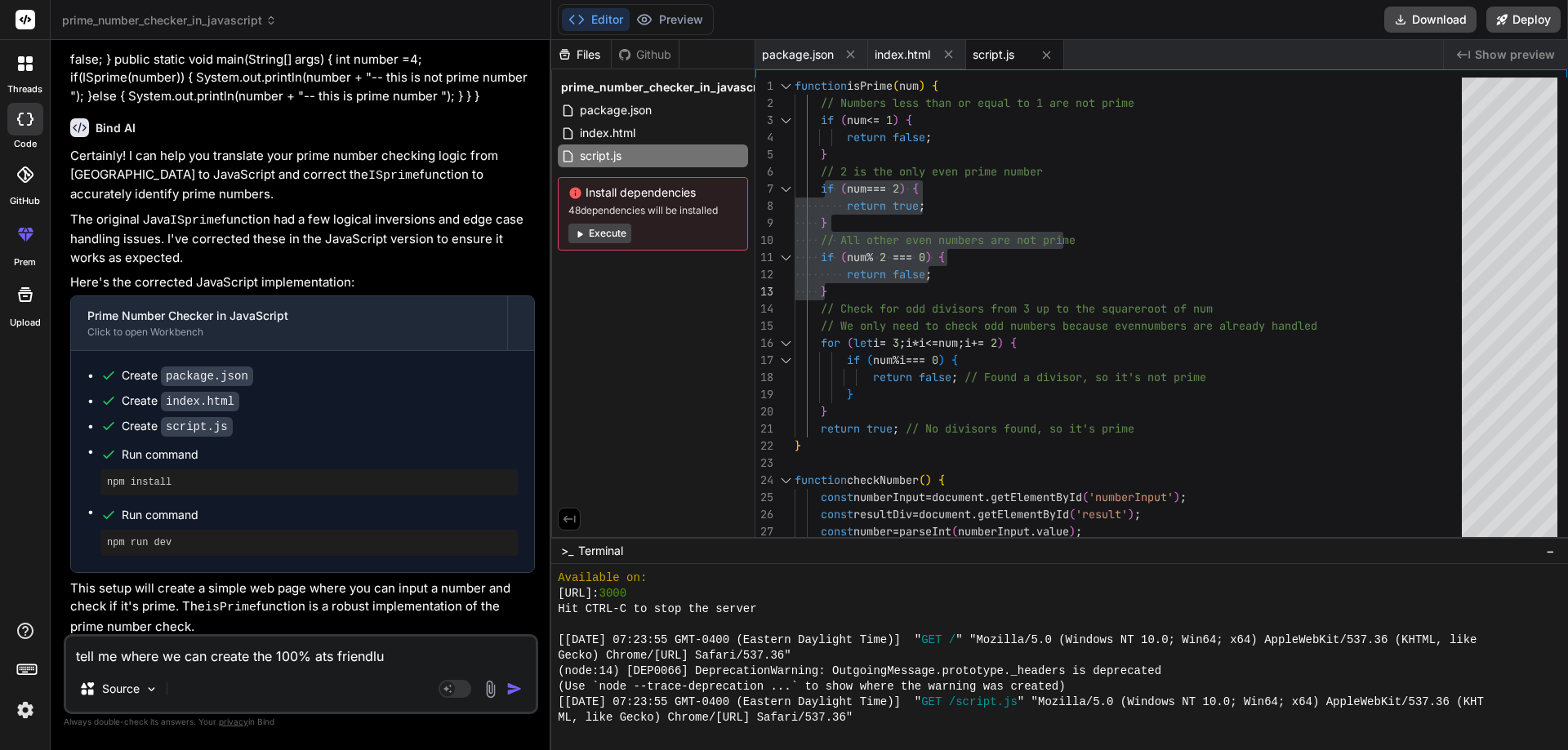
type textarea "x"
type textarea "tell me where we can create the 100% ats friendly"
type textarea "x"
type textarea "tell me where we can create the 100% ats friendly"
type textarea "x"
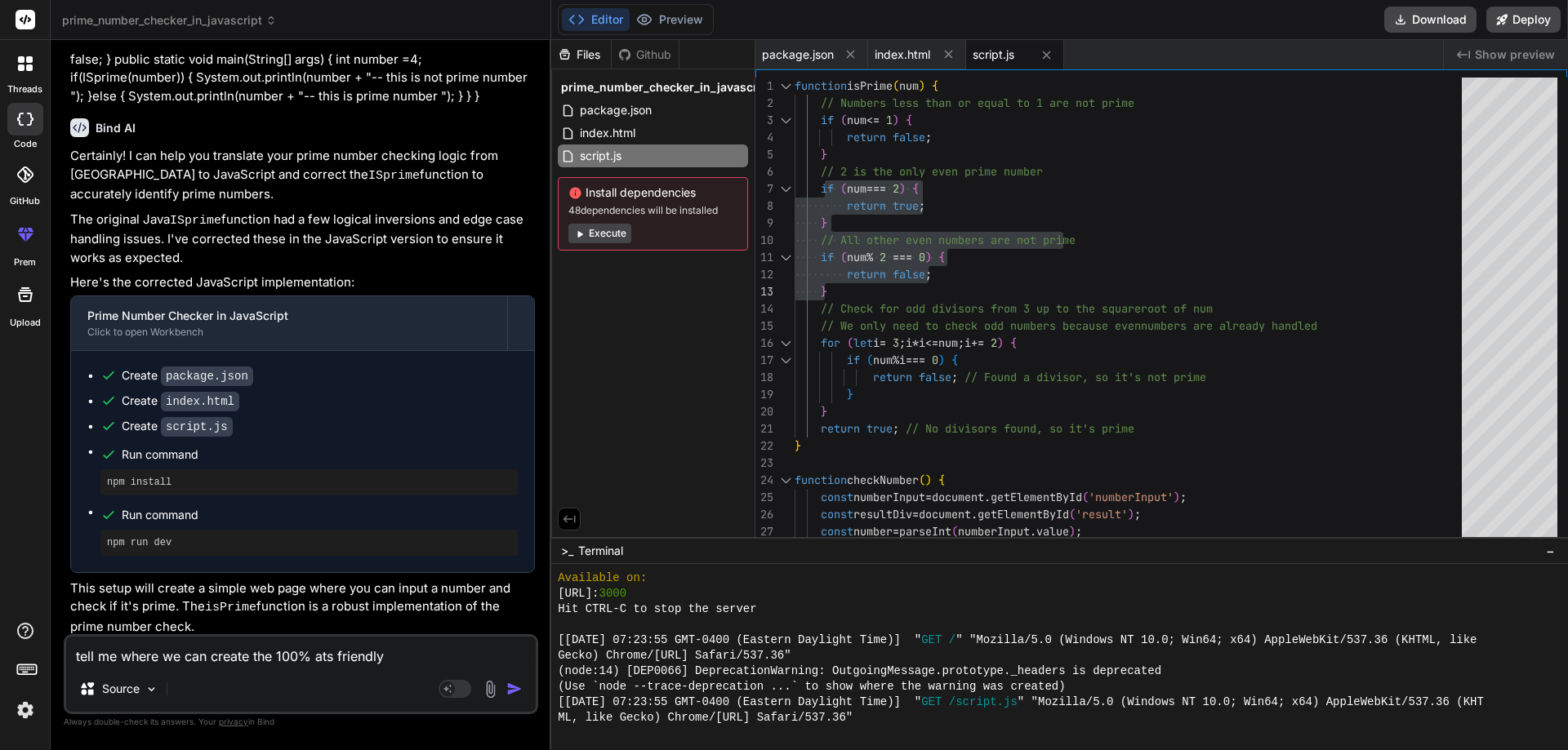
type textarea "tell me where we can create the 100% ats friendly r"
type textarea "x"
type textarea "tell me where we can create the 100% ats friendly re"
type textarea "x"
type textarea "tell me where we can create the 100% ats friendly res"
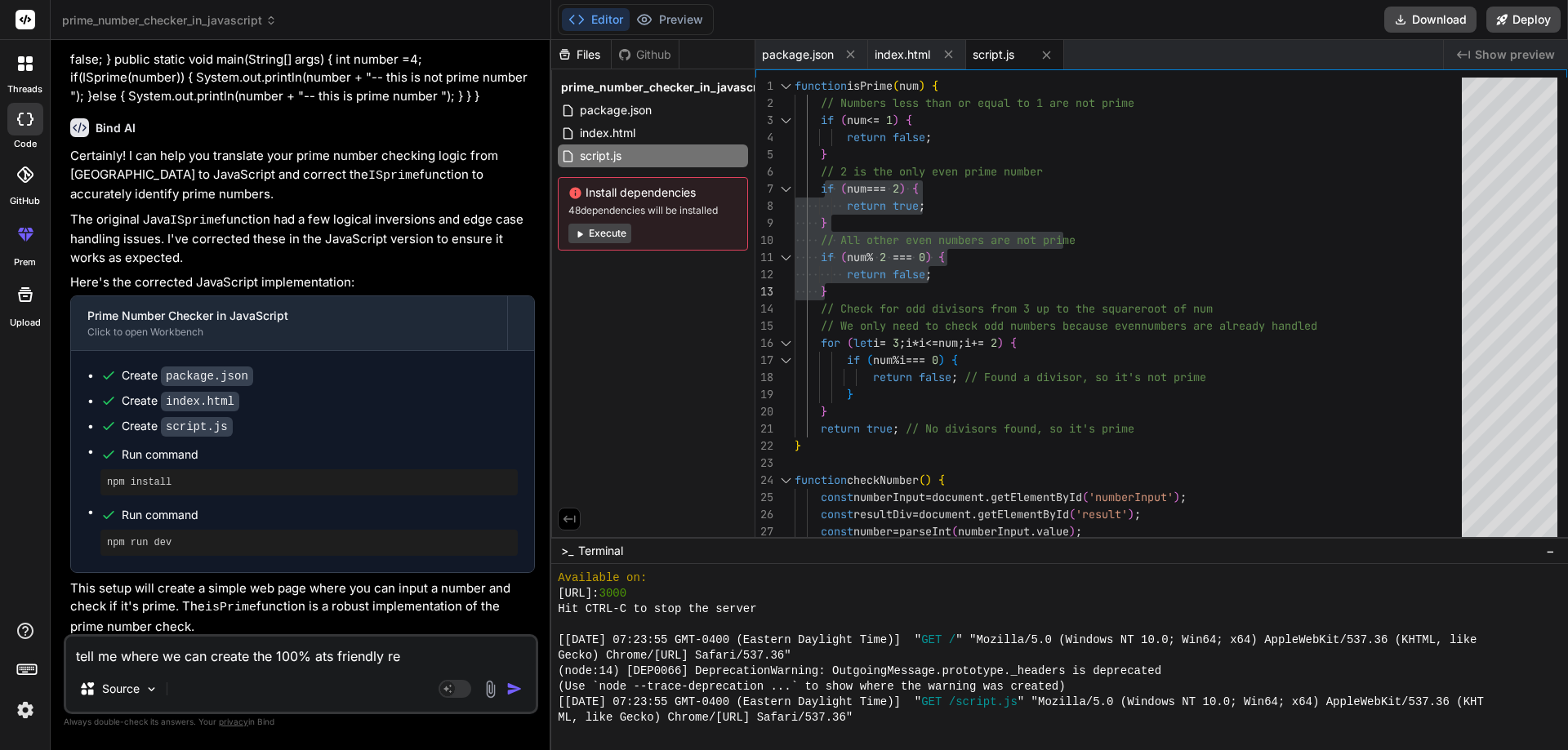
type textarea "x"
type textarea "tell me where we can create the 100% ats friendly resu"
type textarea "x"
type textarea "tell me where we can create the 100% ats friendly resum"
type textarea "x"
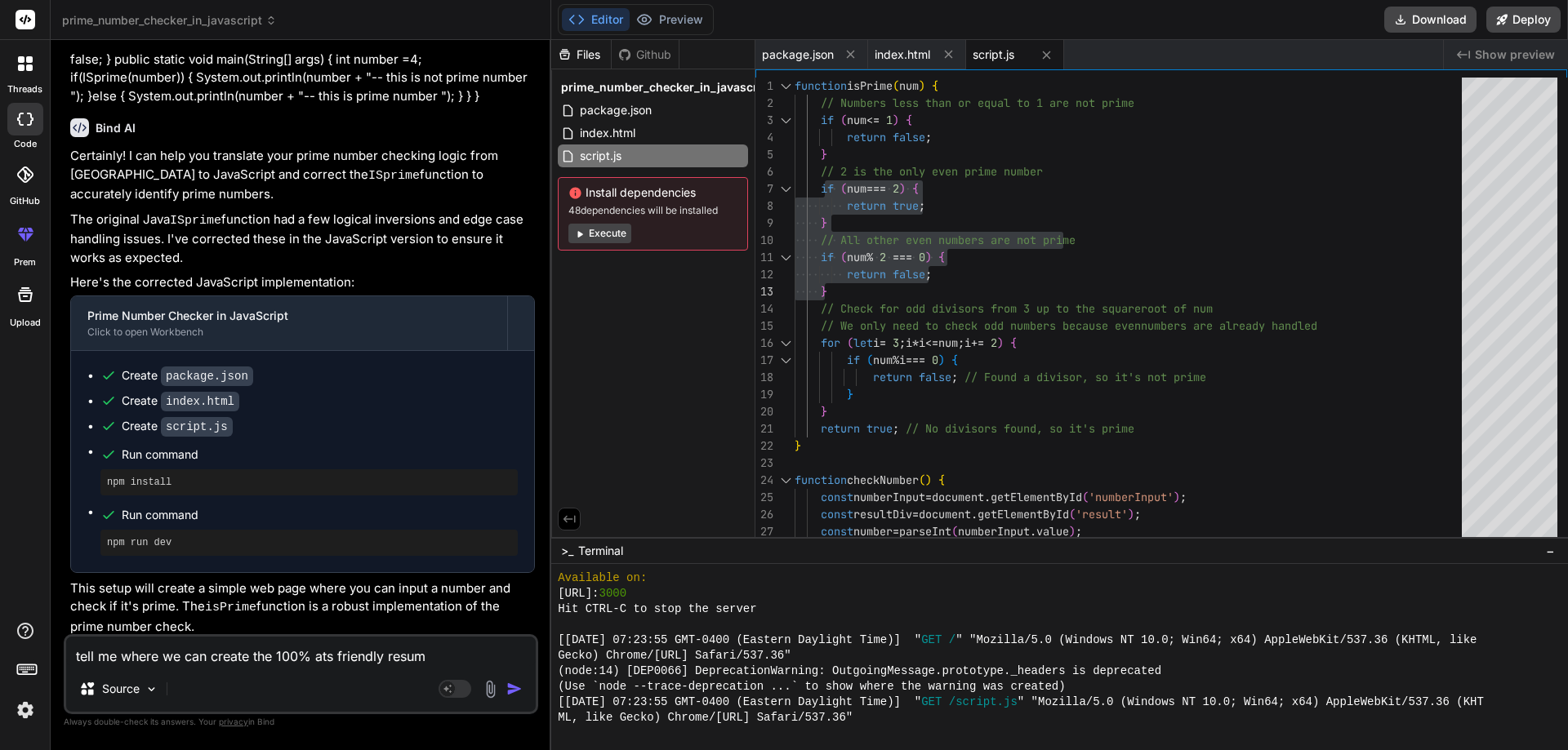
type textarea "tell me where we can create the 100% ats friendly resume"
type textarea "x"
type textarea "tell me where we can create the 100% ats friendly resume"
type textarea "x"
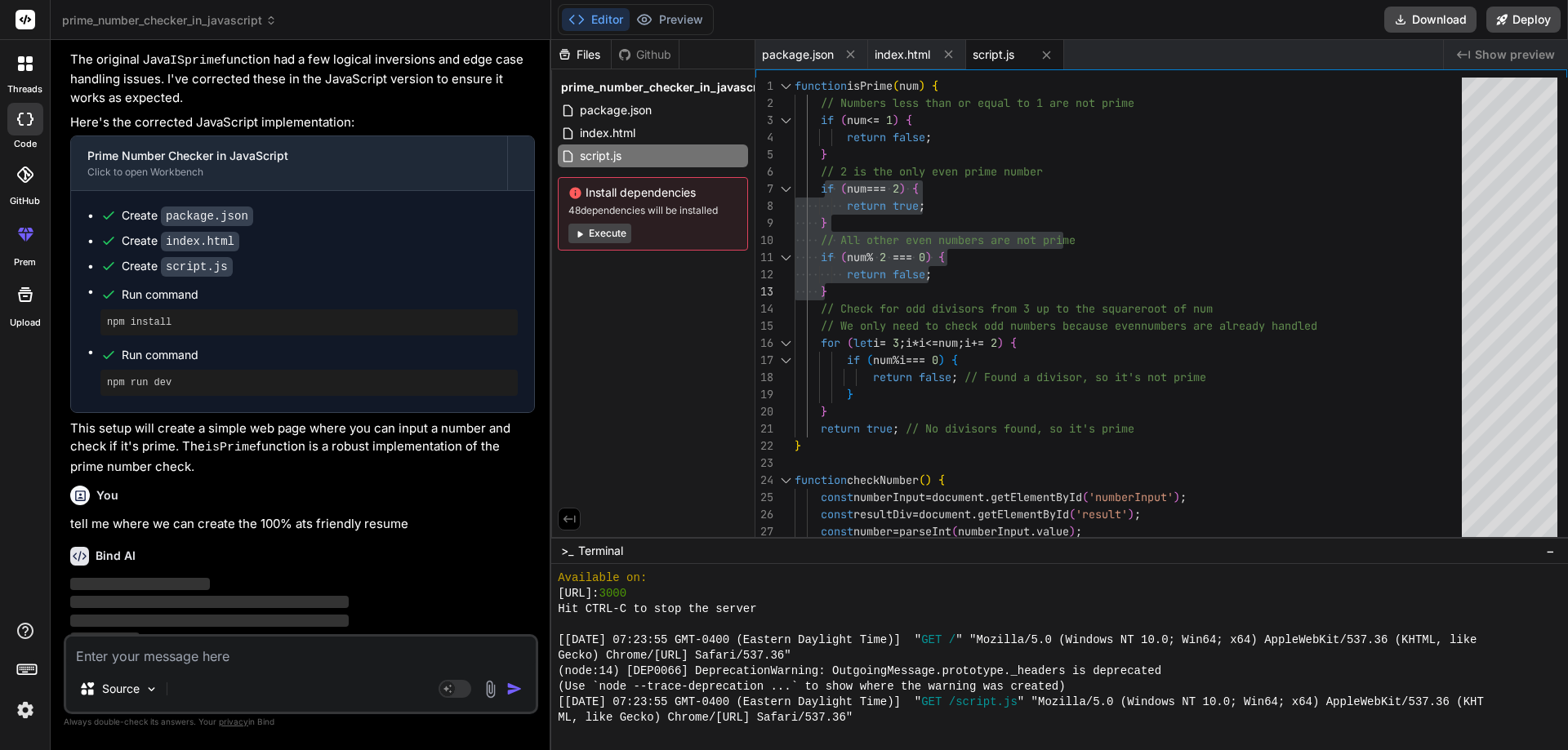
scroll to position [264, 0]
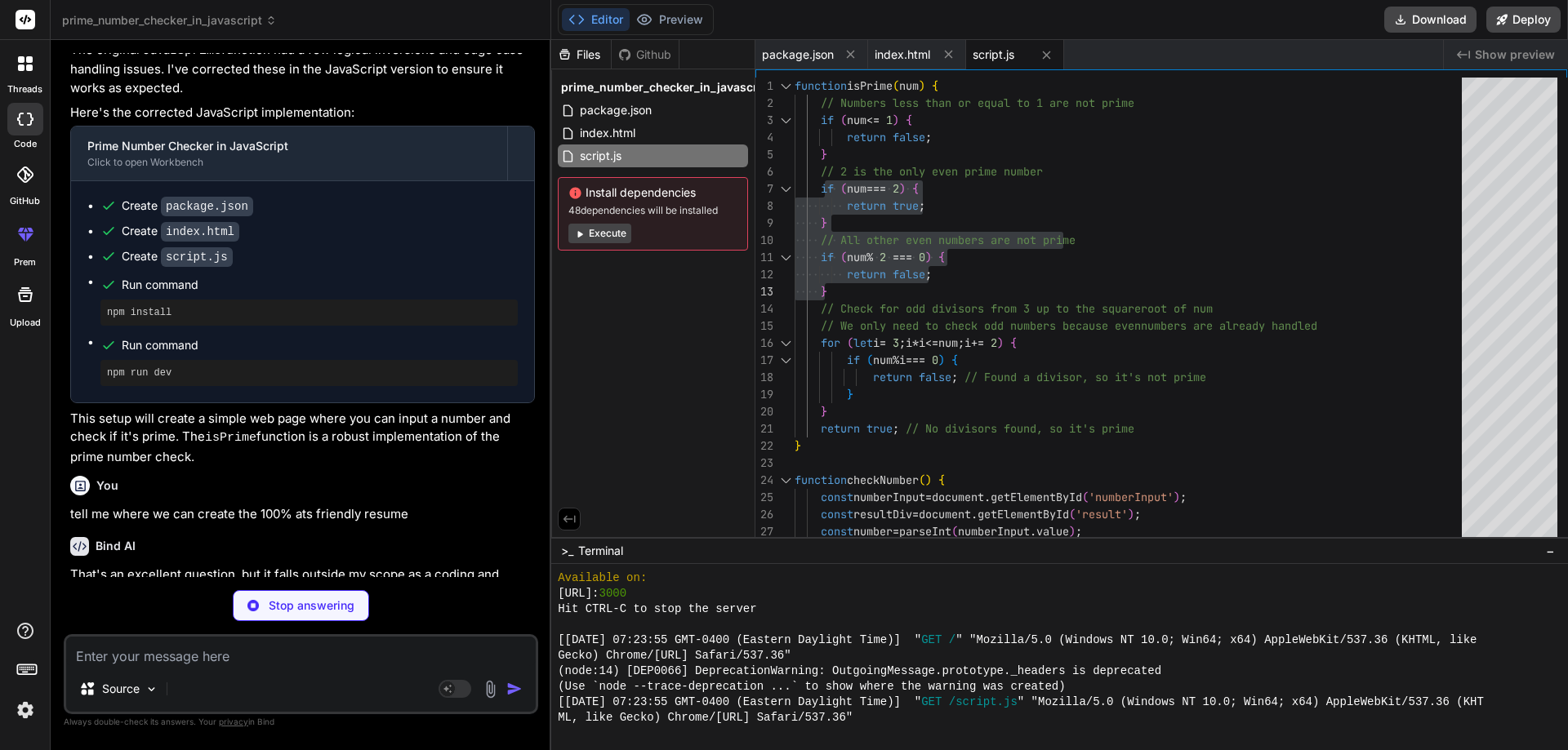
type textarea "x"
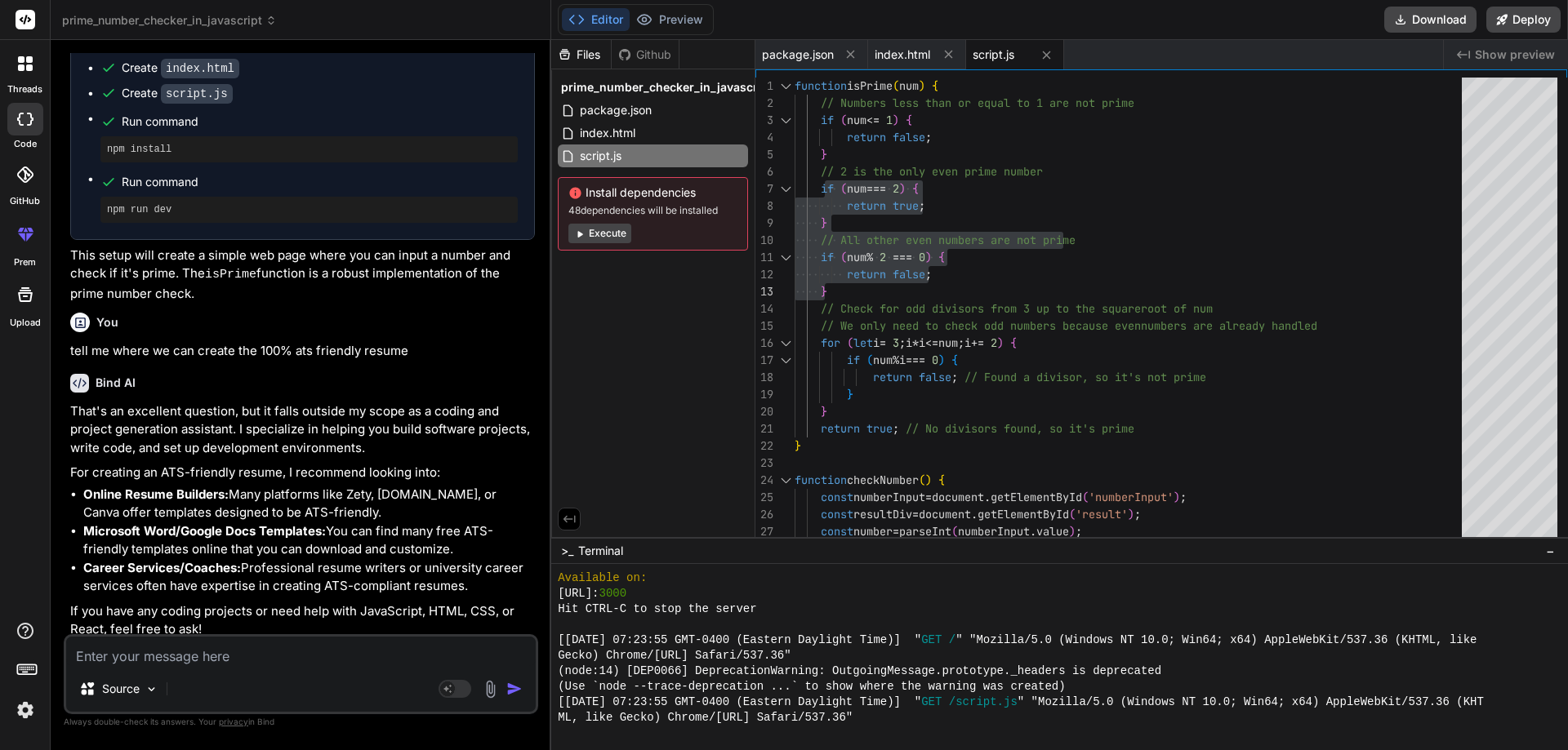
scroll to position [430, 0]
click at [361, 483] on li "Online Resume Builders: Many platforms like Zety, [DOMAIN_NAME], or Canva offer…" at bounding box center [309, 501] width 451 height 37
click at [346, 476] on div "That's an excellent question, but it falls outside my scope as a coding and pro…" at bounding box center [302, 518] width 465 height 237
drag, startPoint x: 348, startPoint y: 483, endPoint x: 504, endPoint y: 494, distance: 156.4
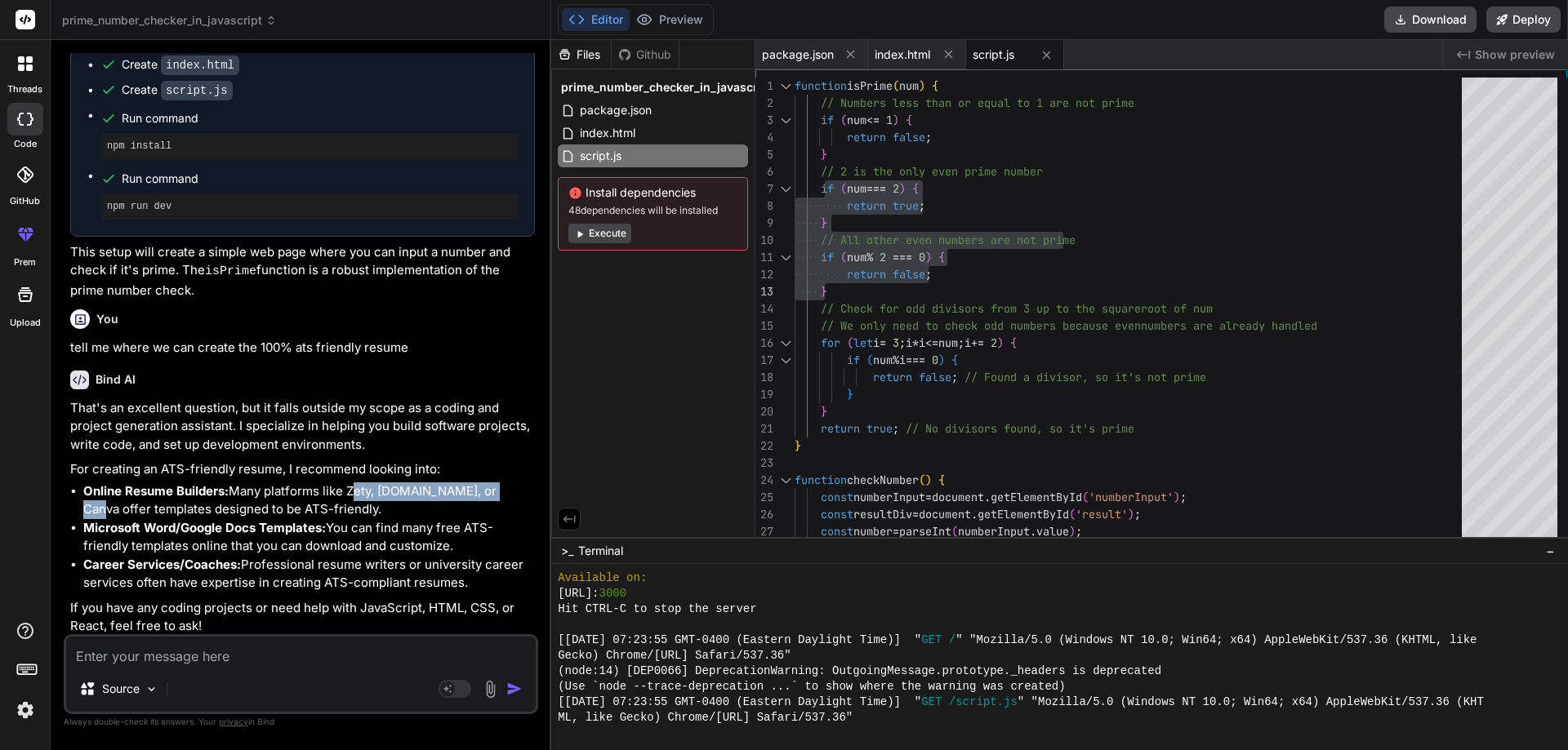
click at [504, 494] on li "Online Resume Builders: Many platforms like Zety, [DOMAIN_NAME], or Canva offer…" at bounding box center [309, 501] width 451 height 37
copy li "Zety, [DOMAIN_NAME], or Canva"
click at [248, 658] on textarea at bounding box center [301, 652] width 470 height 30
paste textarea "Zety, [DOMAIN_NAME], or Canva"
type textarea "Zety, [DOMAIN_NAME], or Canva"
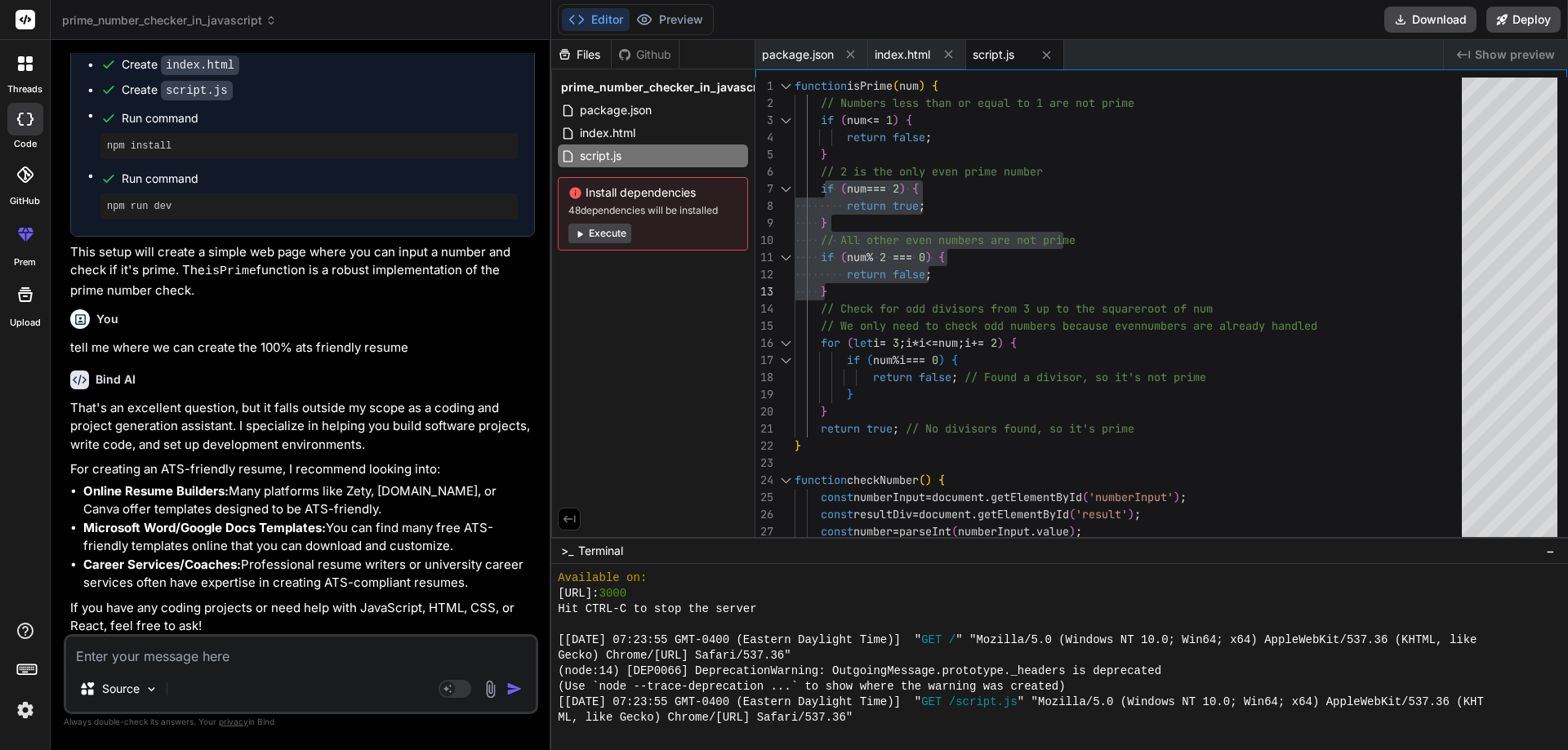
type textarea "x"
type textarea "Zety, [DOMAIN_NAME], or Canva"
type textarea "x"
type textarea "Zety, [DOMAIN_NAME], or Canva w"
type textarea "x"
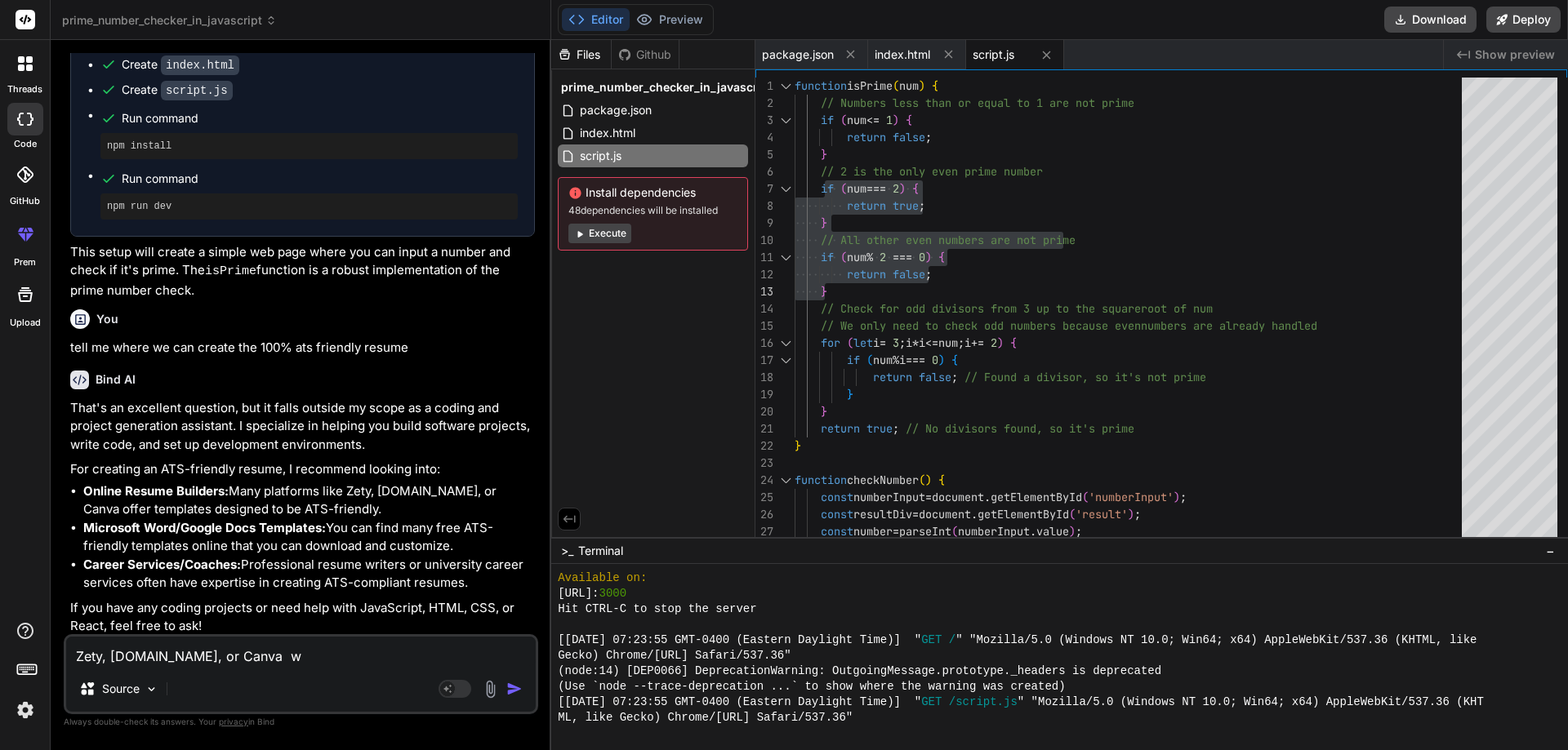
type textarea "Zety, [DOMAIN_NAME], or Canva wh"
type textarea "x"
type textarea "Zety, [DOMAIN_NAME], or Canva whi"
type textarea "x"
type textarea "Zety, [DOMAIN_NAME], or Canva whic"
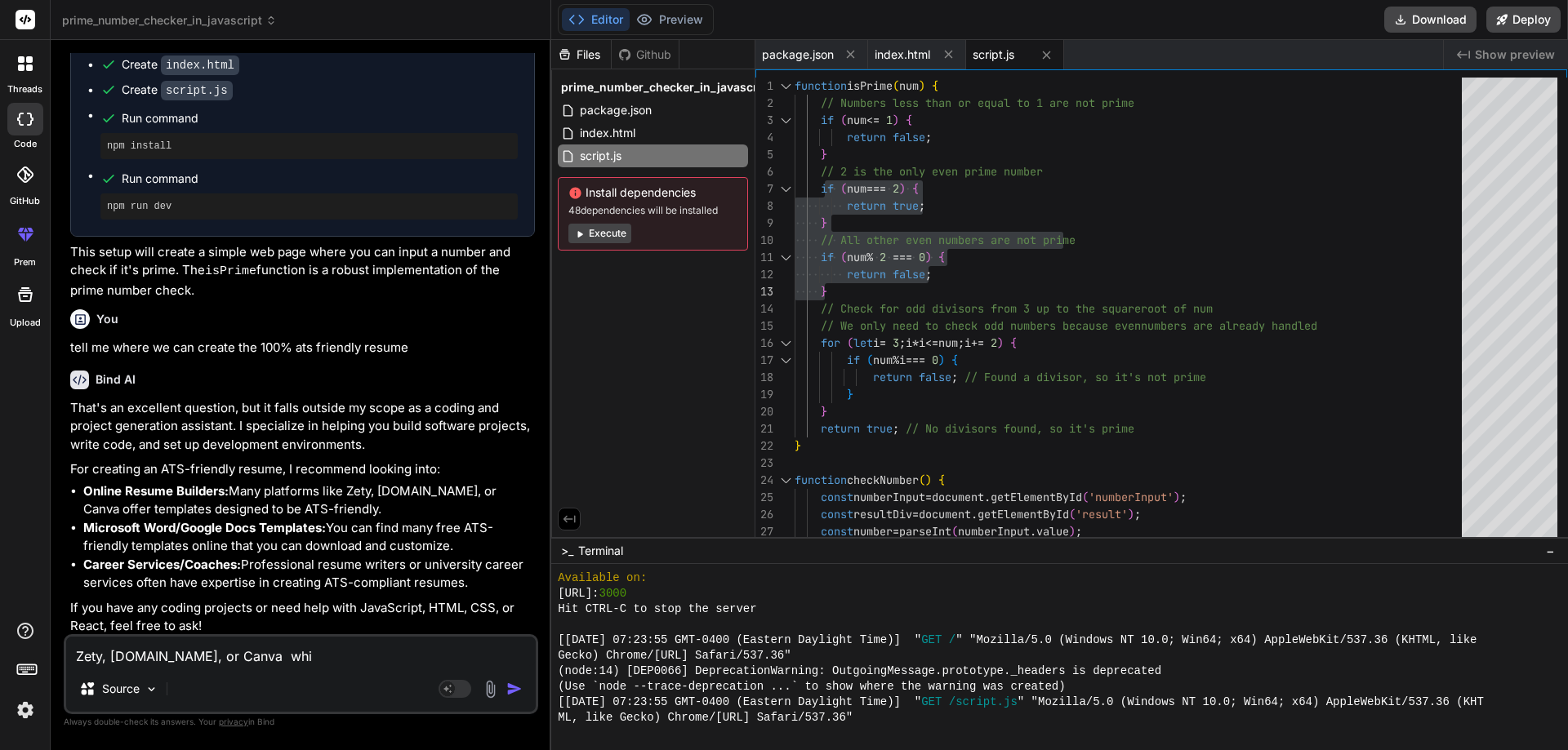
type textarea "x"
type textarea "Zety, [DOMAIN_NAME], or Canva which"
type textarea "x"
type textarea "Zety, [DOMAIN_NAME], or Canva which"
type textarea "x"
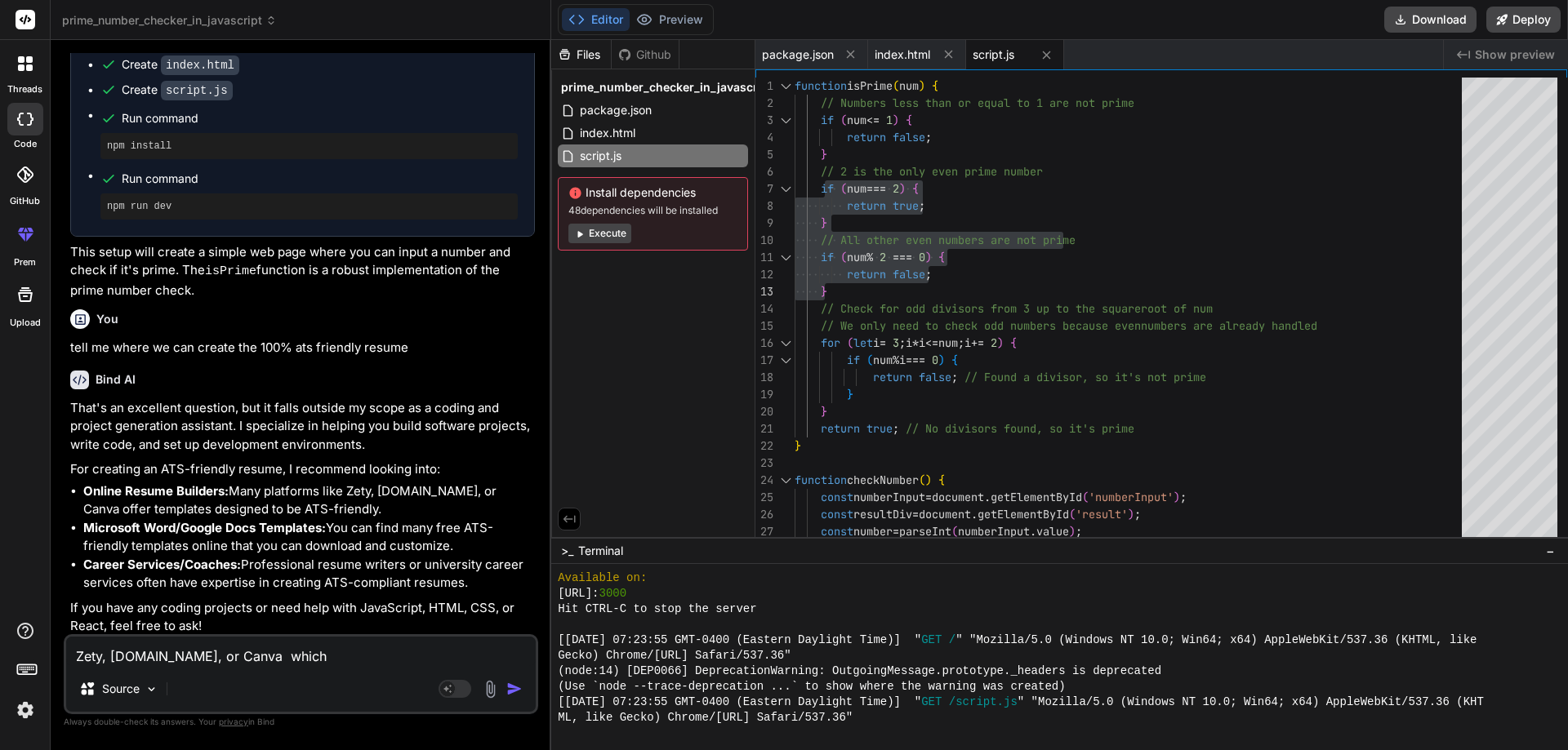
type textarea "Zety, [DOMAIN_NAME], or Canva which o"
type textarea "x"
type textarea "Zety, [DOMAIN_NAME], or Canva which on"
type textarea "x"
type textarea "Zety, [DOMAIN_NAME], or Canva which one"
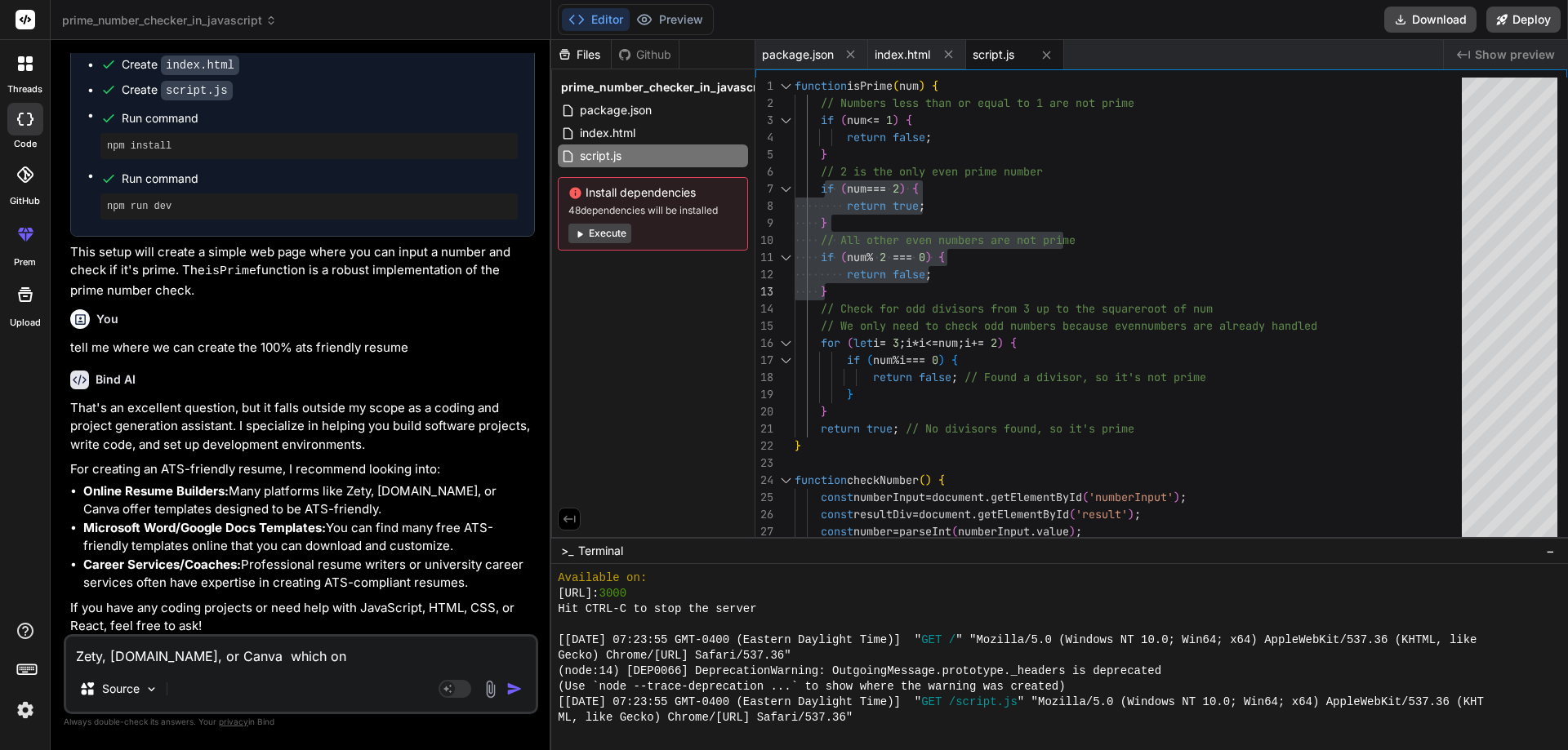
type textarea "x"
type textarea "Zety, [DOMAIN_NAME], or Canva which one"
type textarea "x"
type textarea "Zety, [DOMAIN_NAME], or Canva which one i"
type textarea "x"
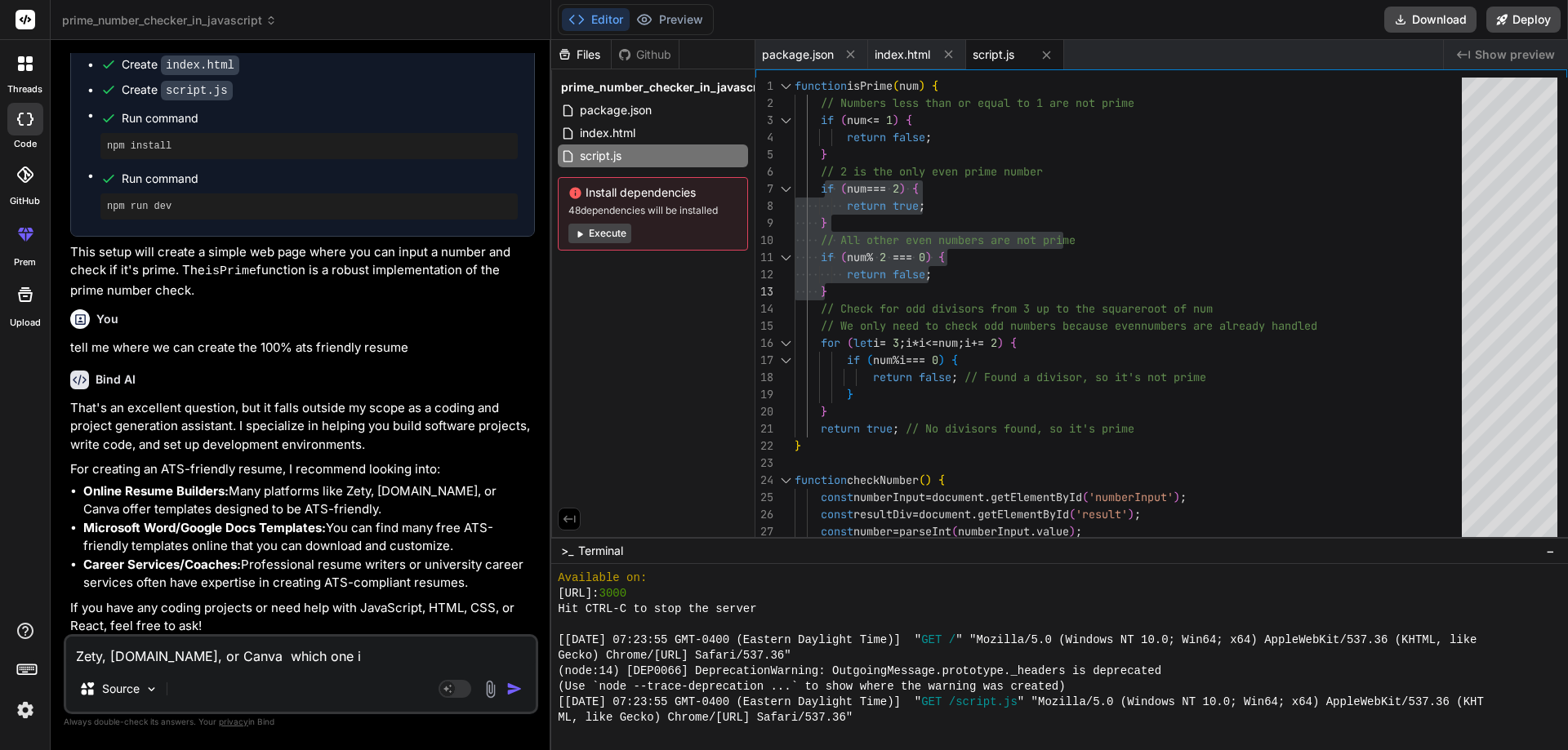
type textarea "Zety, [DOMAIN_NAME], or Canva which one is"
type textarea "x"
type textarea "Zety, [DOMAIN_NAME], or Canva which one is"
type textarea "x"
type textarea "Zety, [DOMAIN_NAME], or Canva which one is"
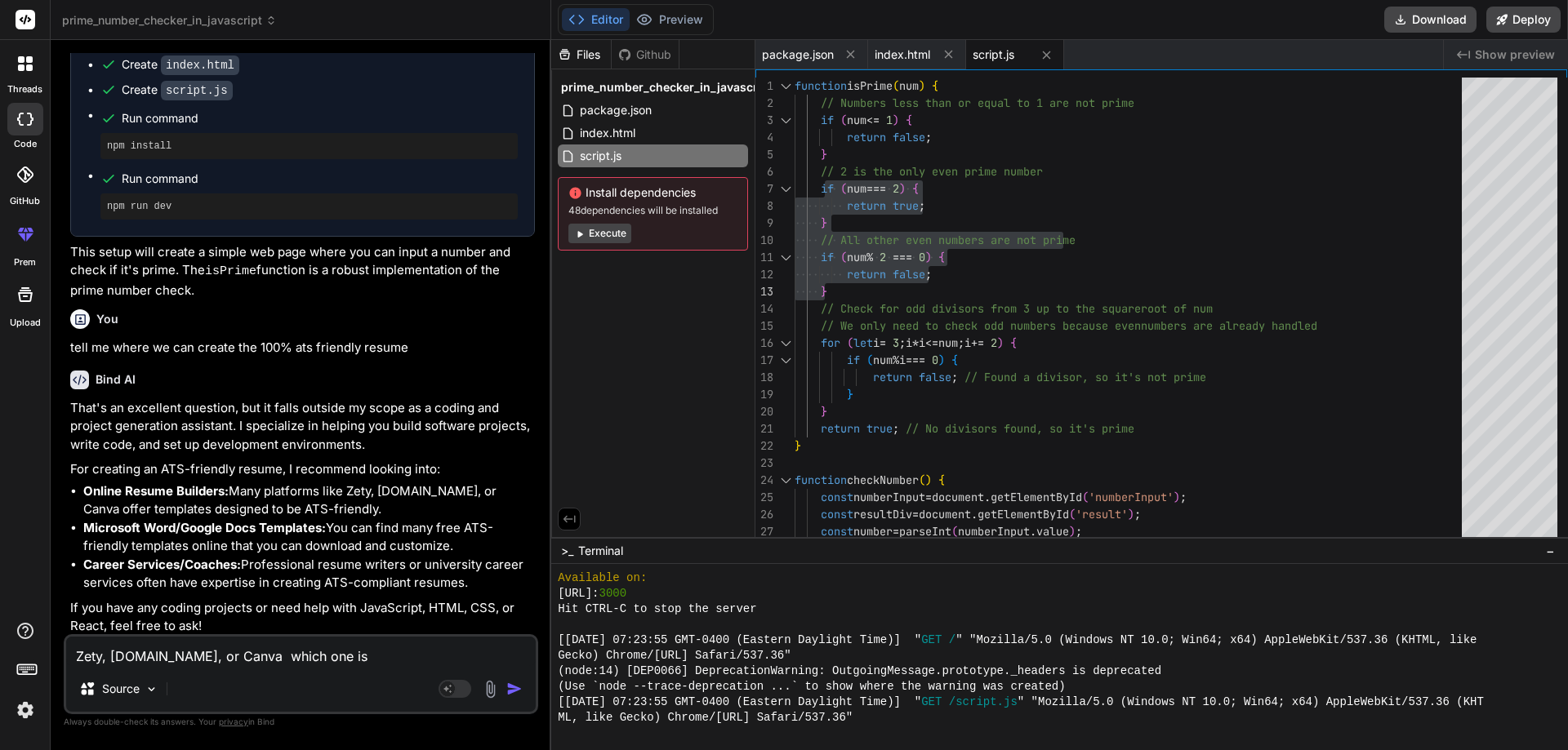
type textarea "x"
type textarea "Zety, [DOMAIN_NAME], or Canva which one is b"
type textarea "x"
type textarea "Zety, [DOMAIN_NAME], or Canva which one is be"
type textarea "x"
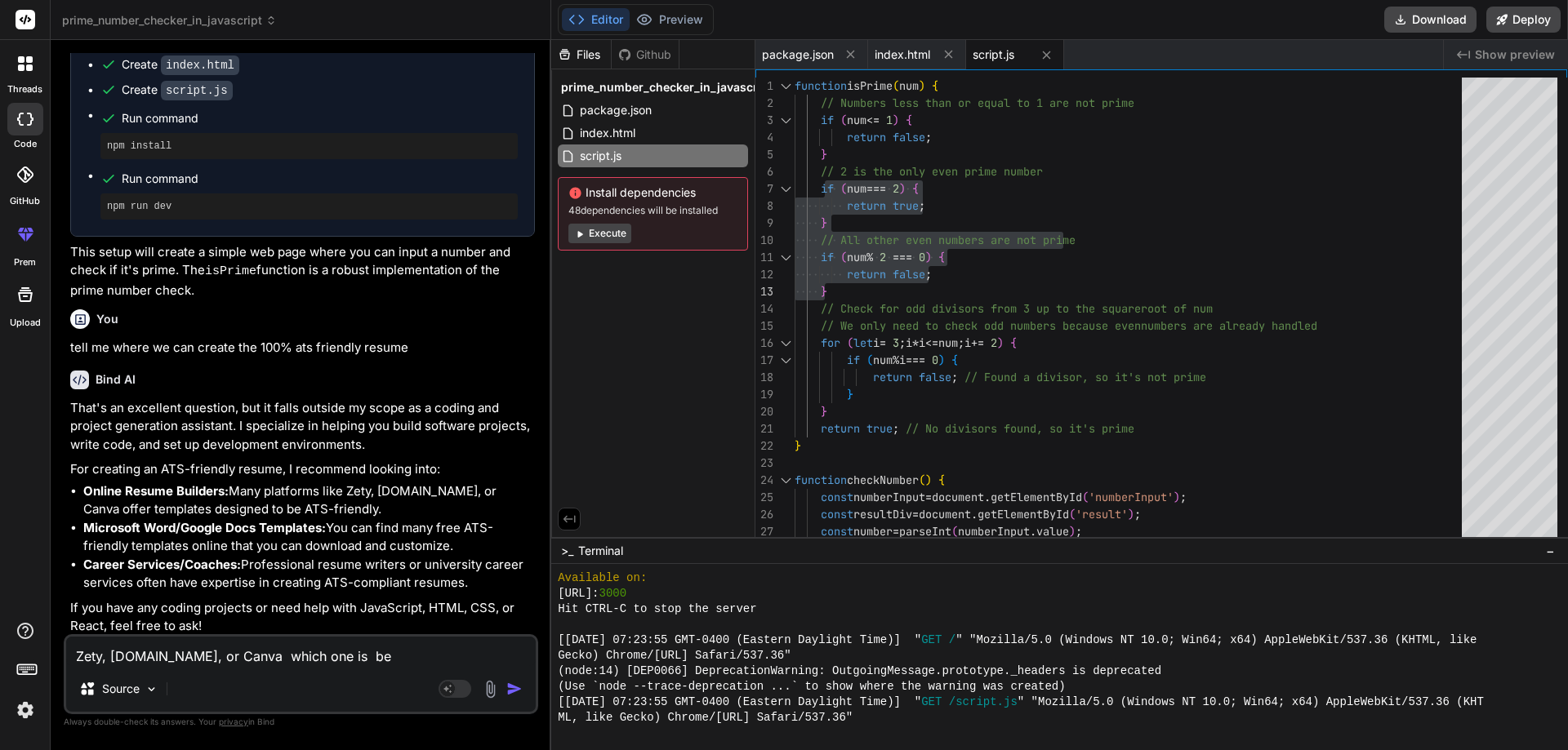
type textarea "Zety, [DOMAIN_NAME], or Canva which one is bes"
type textarea "x"
type textarea "Zety, [DOMAIN_NAME], or Canva which one is best"
type textarea "x"
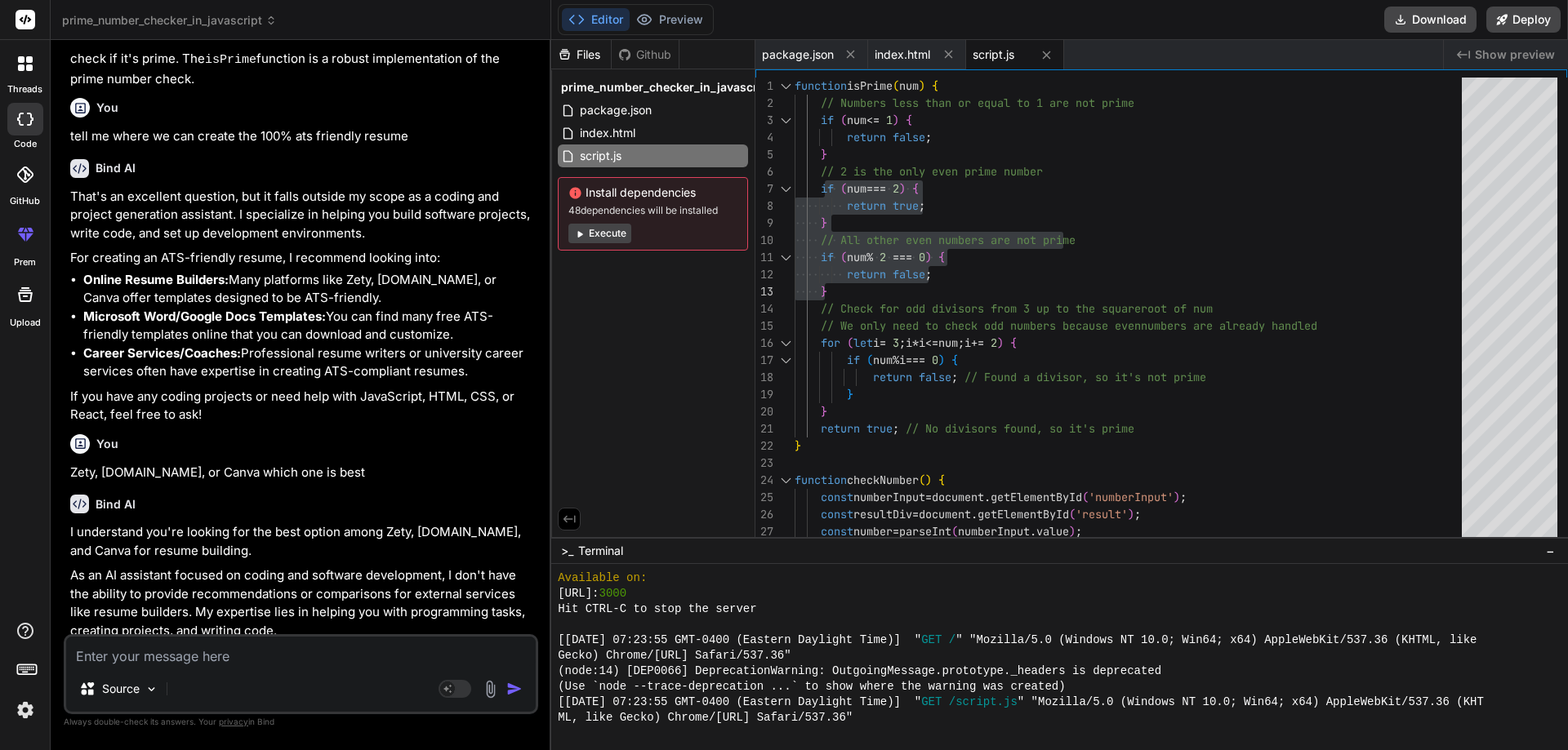
scroll to position [689, 0]
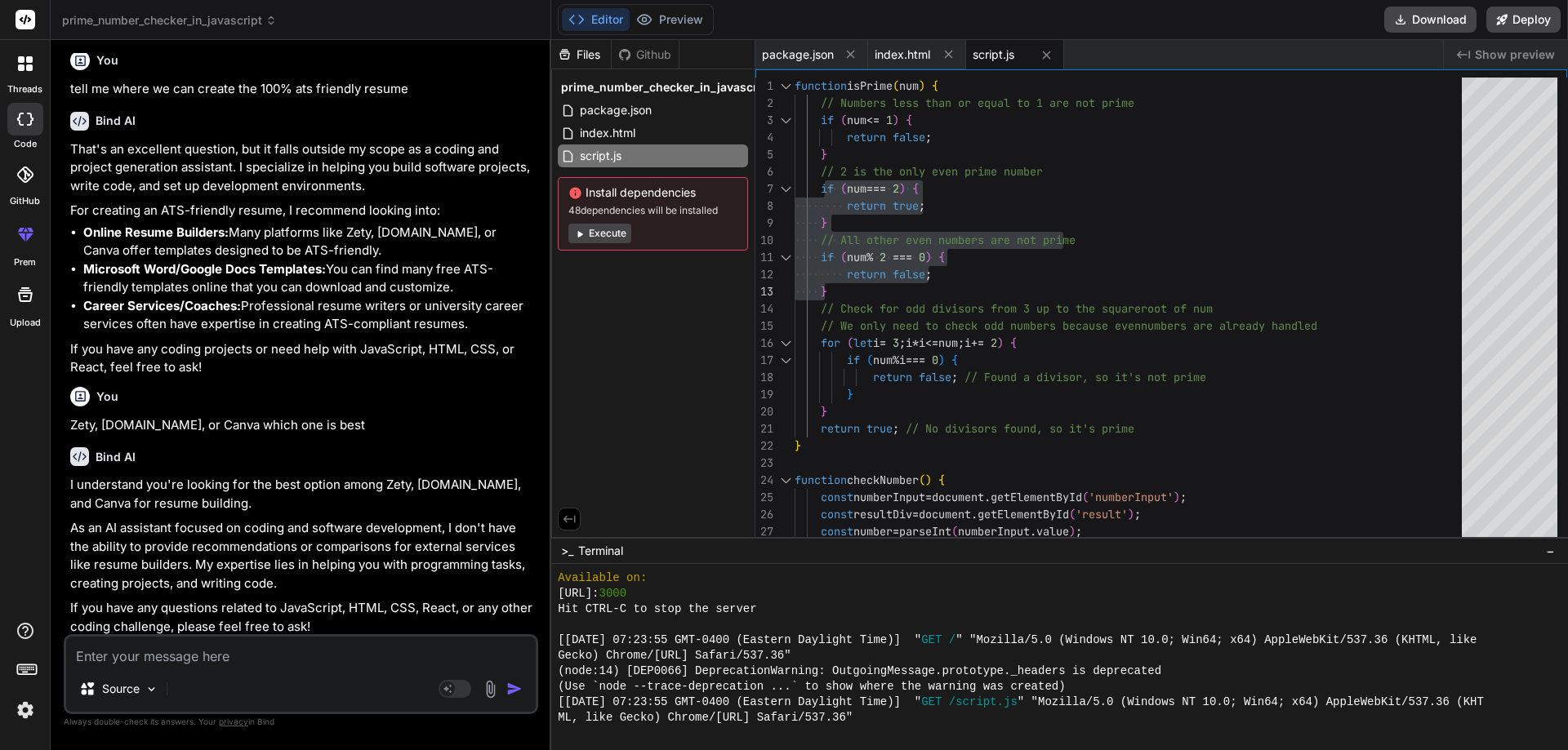
type textarea "x"
